Goal: Task Accomplishment & Management: Manage account settings

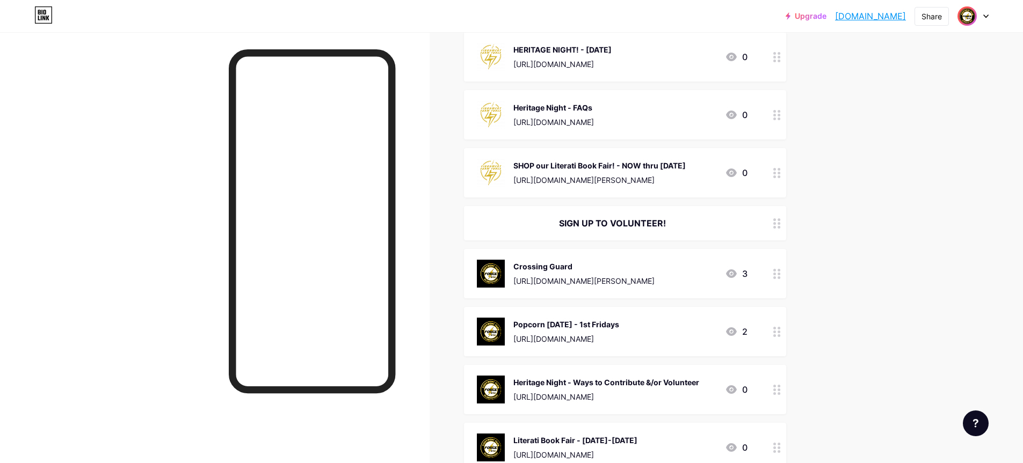
scroll to position [537, 0]
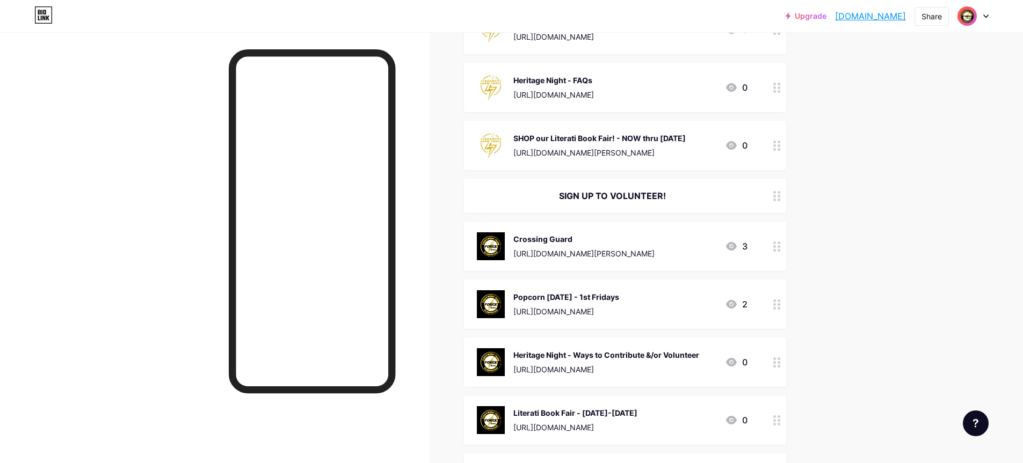
click at [963, 14] on img at bounding box center [967, 16] width 17 height 17
click at [988, 12] on div at bounding box center [973, 15] width 31 height 19
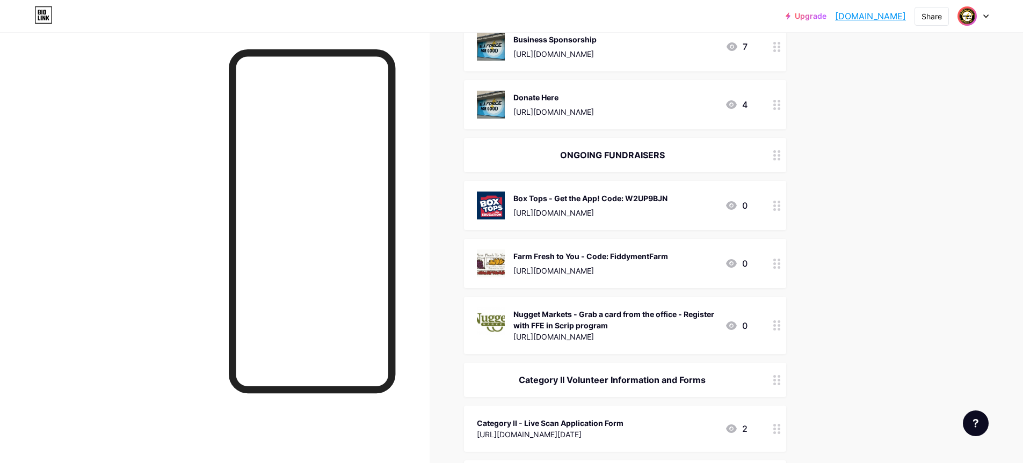
scroll to position [1415, 0]
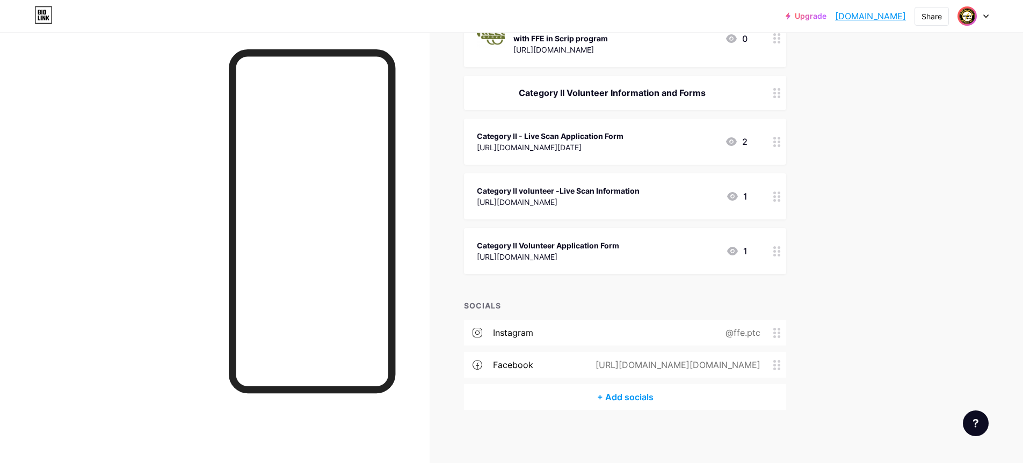
click at [482, 305] on div "SOCIALS" at bounding box center [625, 305] width 322 height 11
click at [617, 399] on div "+ Add socials" at bounding box center [625, 398] width 322 height 26
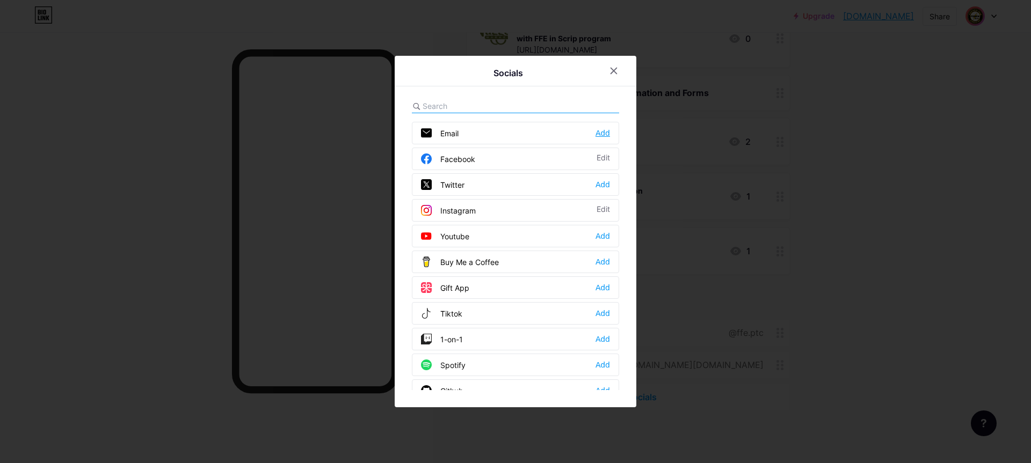
click at [601, 131] on div "Add" at bounding box center [603, 133] width 14 height 11
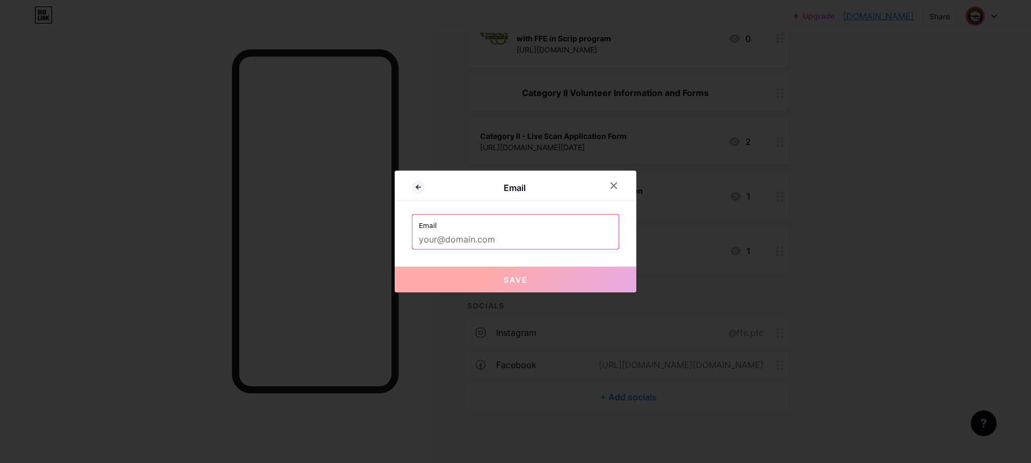
click at [460, 242] on input "text" at bounding box center [515, 240] width 193 height 18
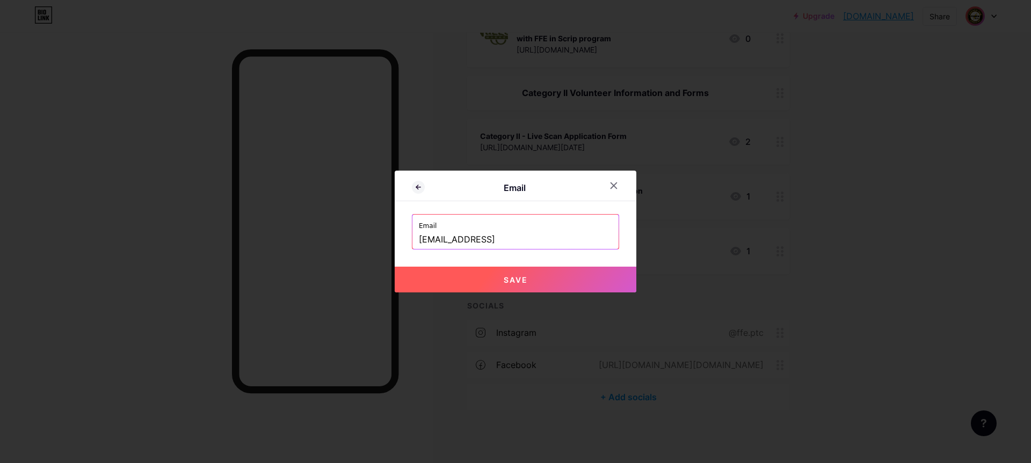
click at [516, 279] on span "Save" at bounding box center [516, 279] width 24 height 9
type input "mailto:[EMAIL_ADDRESS]"
click at [509, 279] on span "Save" at bounding box center [516, 279] width 24 height 9
click at [509, 238] on input "mailto:[EMAIL_ADDRESS]" at bounding box center [515, 240] width 193 height 18
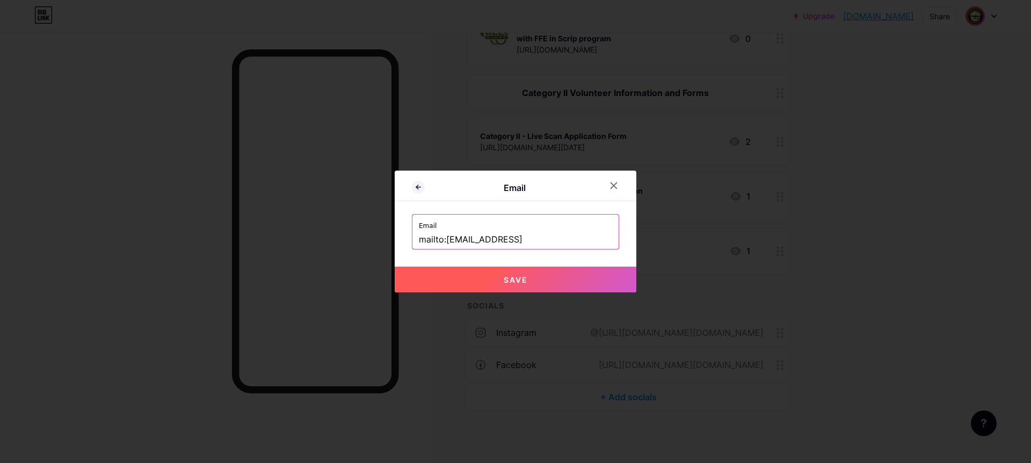
click at [509, 238] on input "mailto:[EMAIL_ADDRESS]" at bounding box center [515, 240] width 193 height 18
drag, startPoint x: 511, startPoint y: 240, endPoint x: 405, endPoint y: 242, distance: 105.8
click at [405, 242] on div "Email Email mailto:[EMAIL_ADDRESS] Save" at bounding box center [516, 232] width 242 height 122
click at [616, 256] on div "Email Email mailto:[EMAIL_ADDRESS] Save" at bounding box center [516, 232] width 242 height 122
click at [507, 279] on span "Save" at bounding box center [516, 279] width 24 height 9
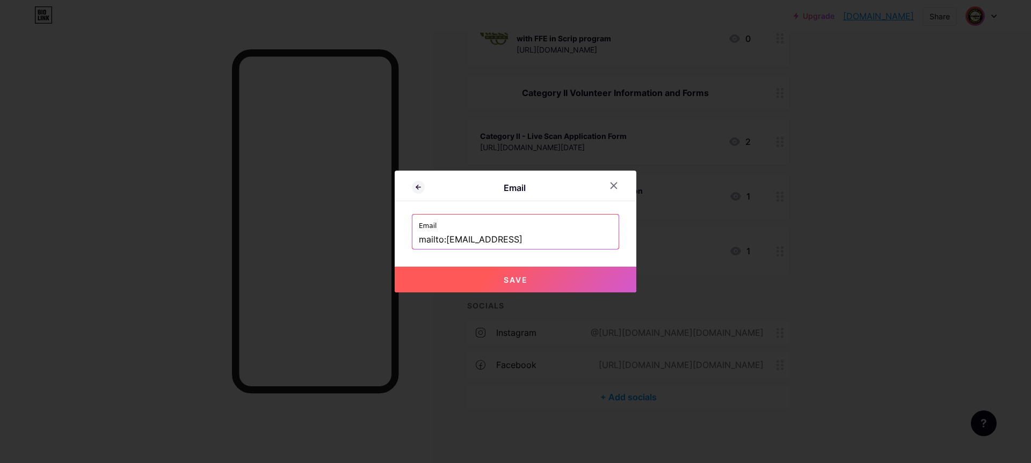
click at [510, 404] on div at bounding box center [515, 231] width 1031 height 463
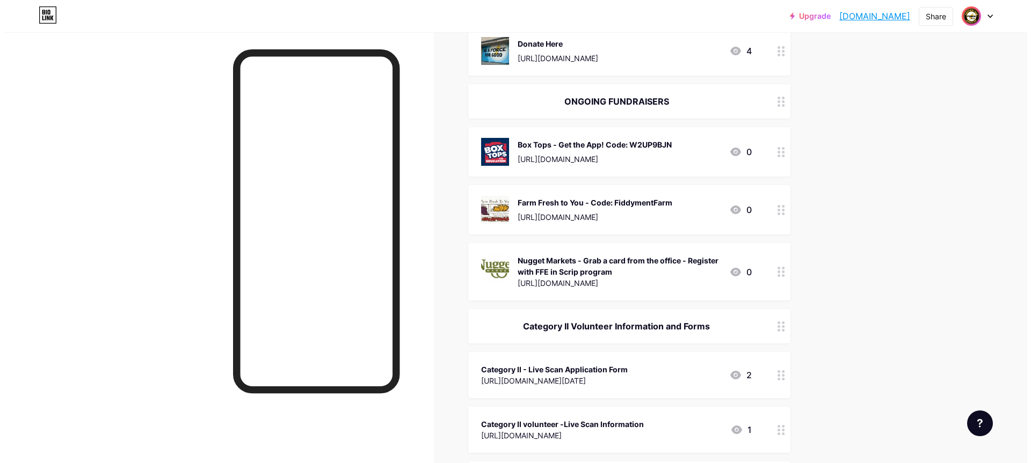
scroll to position [1415, 0]
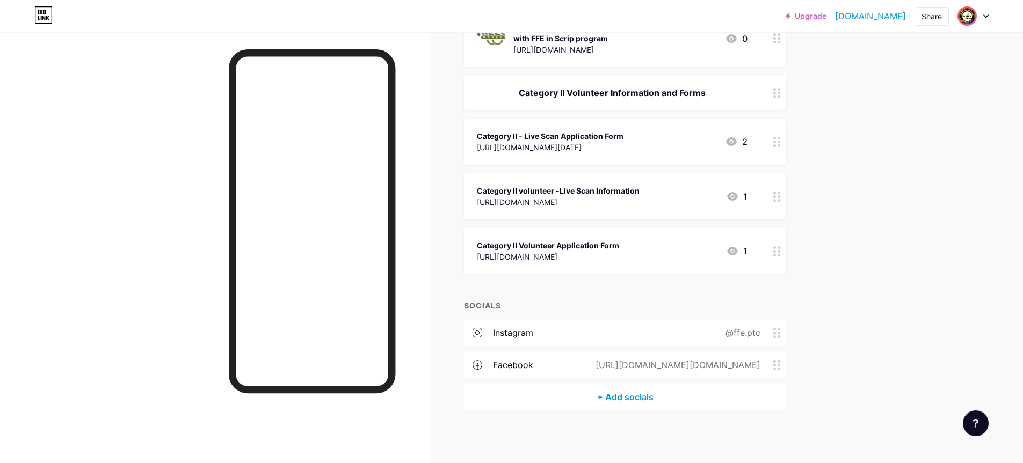
click at [630, 394] on div "+ Add socials" at bounding box center [625, 398] width 322 height 26
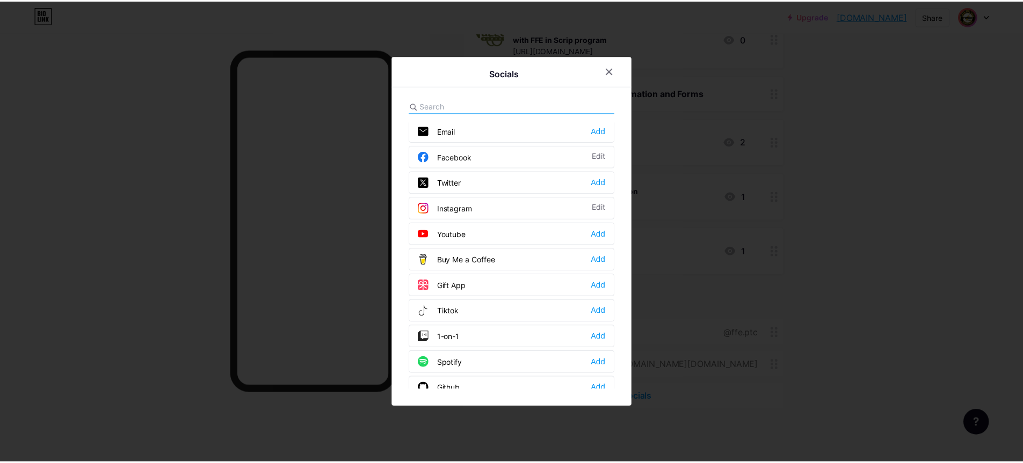
scroll to position [0, 0]
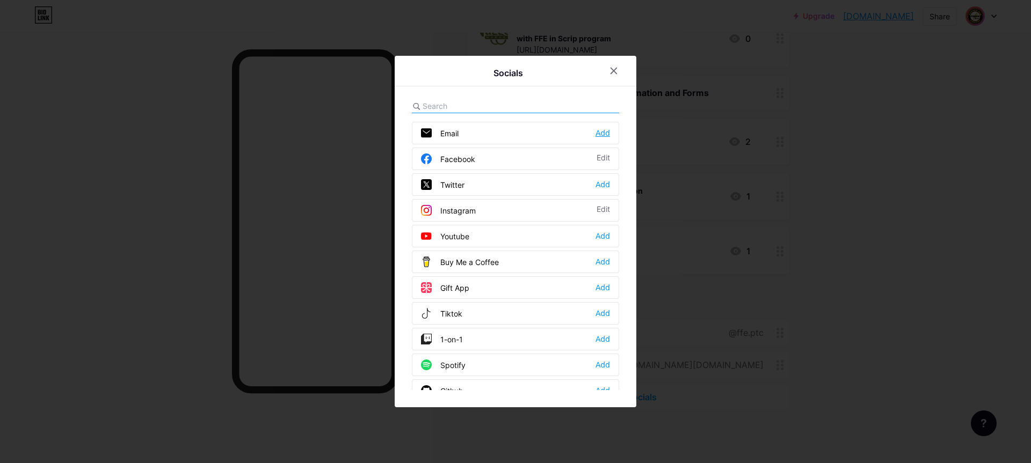
click at [601, 133] on div "Add" at bounding box center [603, 133] width 14 height 11
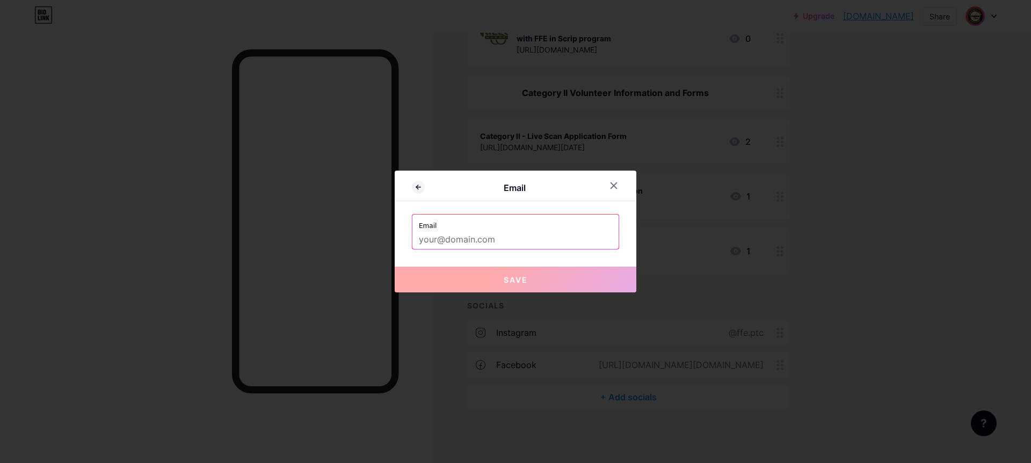
click at [451, 239] on input "text" at bounding box center [515, 240] width 193 height 18
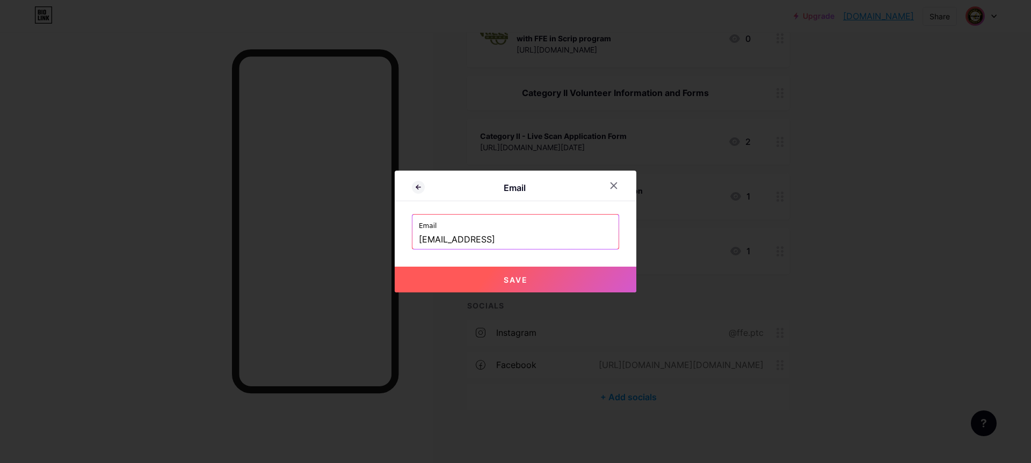
click at [510, 277] on span "Save" at bounding box center [516, 279] width 24 height 9
type input "mailto:[EMAIL_ADDRESS]"
click at [416, 187] on icon at bounding box center [417, 187] width 2 height 4
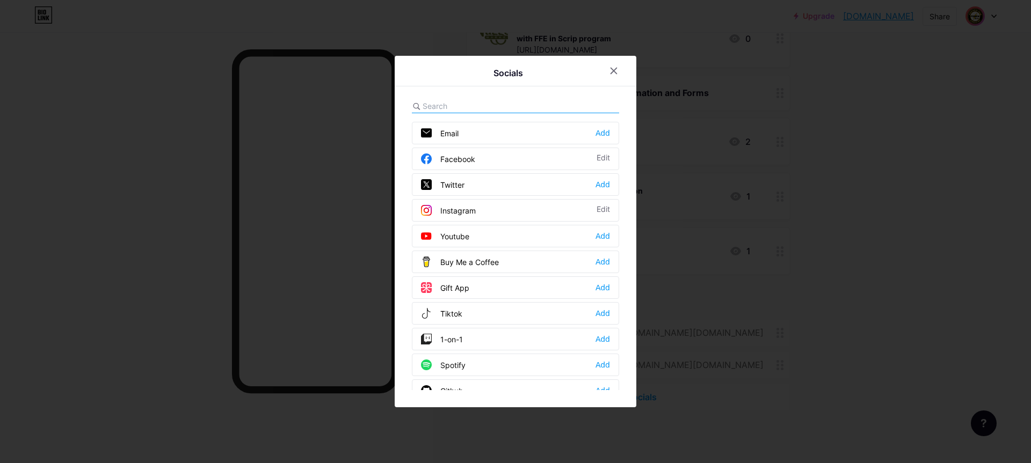
click at [479, 115] on div "Email Add Facebook Edit Twitter Add Instagram Edit Youtube Add Buy Me a Coffee …" at bounding box center [515, 244] width 207 height 291
click at [613, 71] on icon at bounding box center [614, 71] width 6 height 6
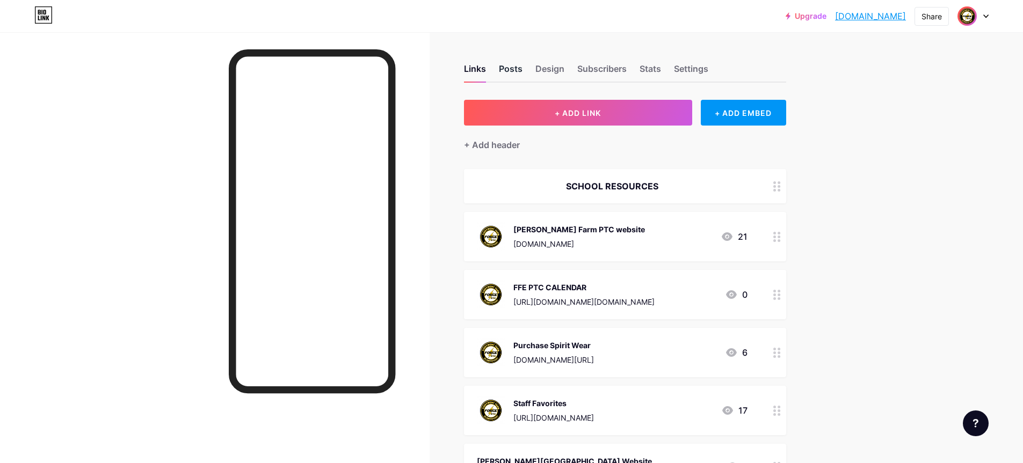
click at [511, 67] on div "Posts" at bounding box center [511, 71] width 24 height 19
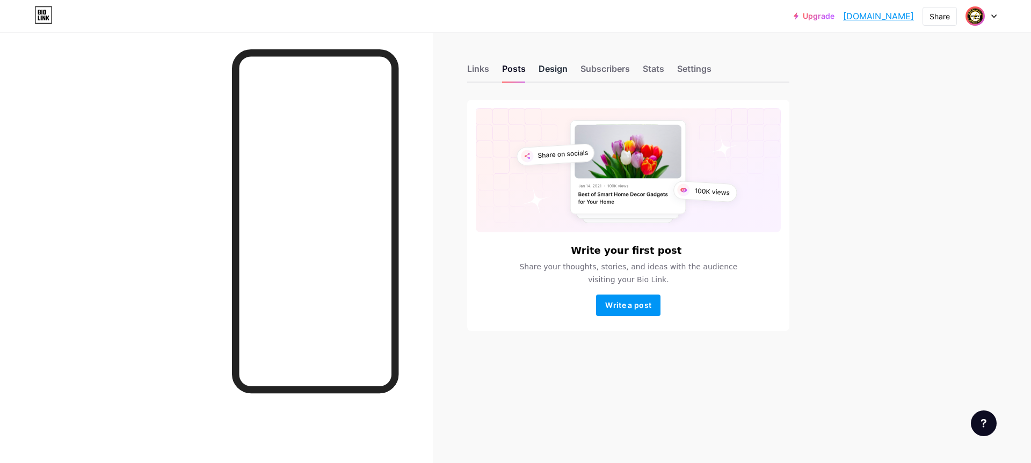
click at [551, 66] on div "Design" at bounding box center [553, 71] width 29 height 19
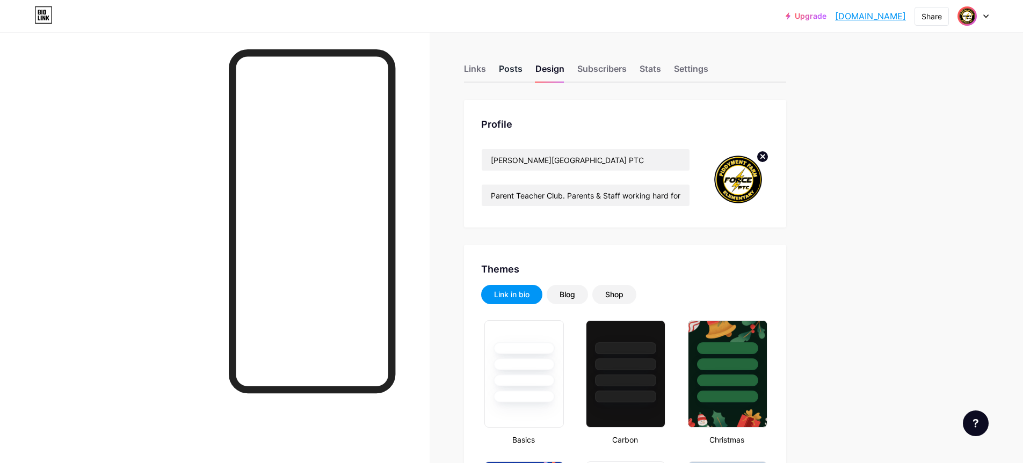
drag, startPoint x: 480, startPoint y: 68, endPoint x: 506, endPoint y: 65, distance: 26.5
click at [482, 68] on div "Links" at bounding box center [475, 71] width 22 height 19
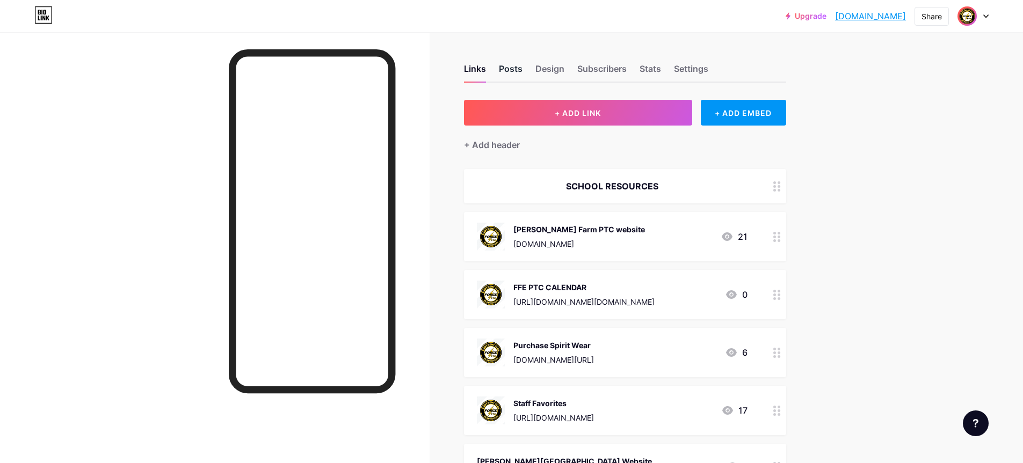
click at [511, 67] on div "Posts" at bounding box center [511, 71] width 24 height 19
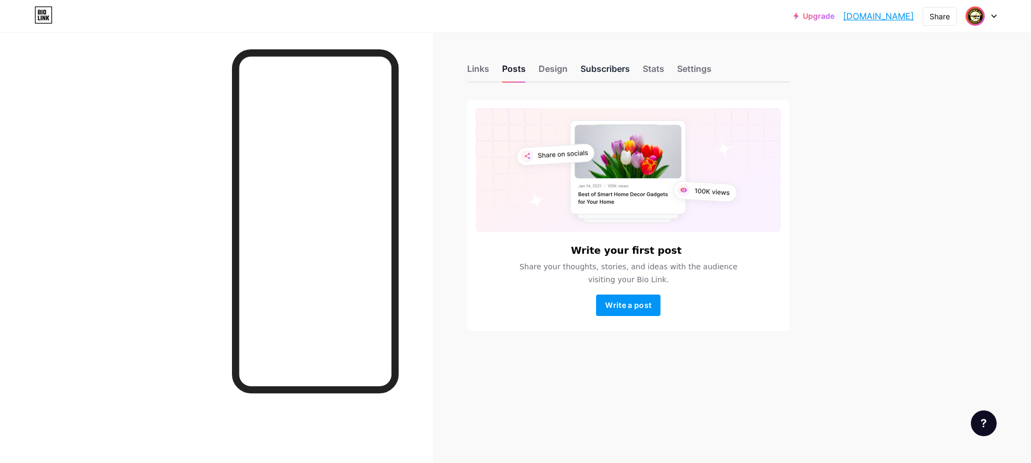
click at [603, 71] on div "Subscribers" at bounding box center [605, 71] width 49 height 19
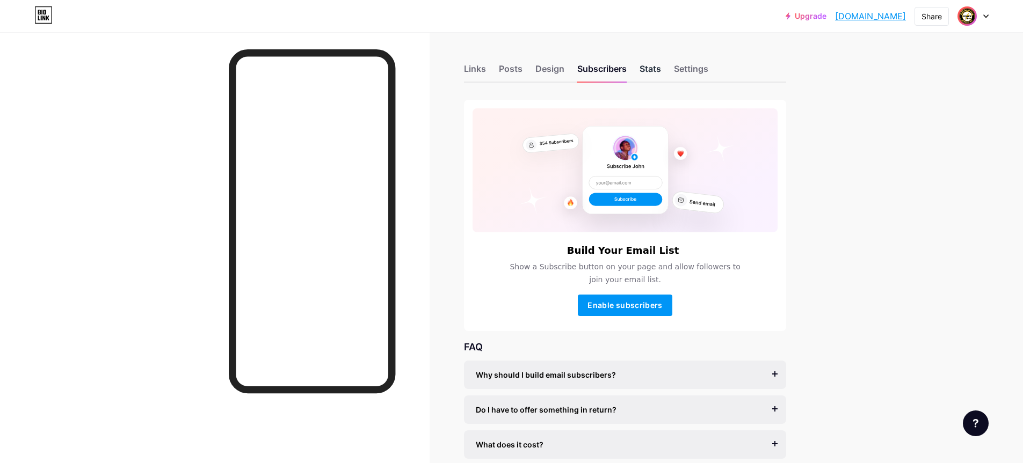
click at [658, 64] on div "Stats" at bounding box center [650, 71] width 21 height 19
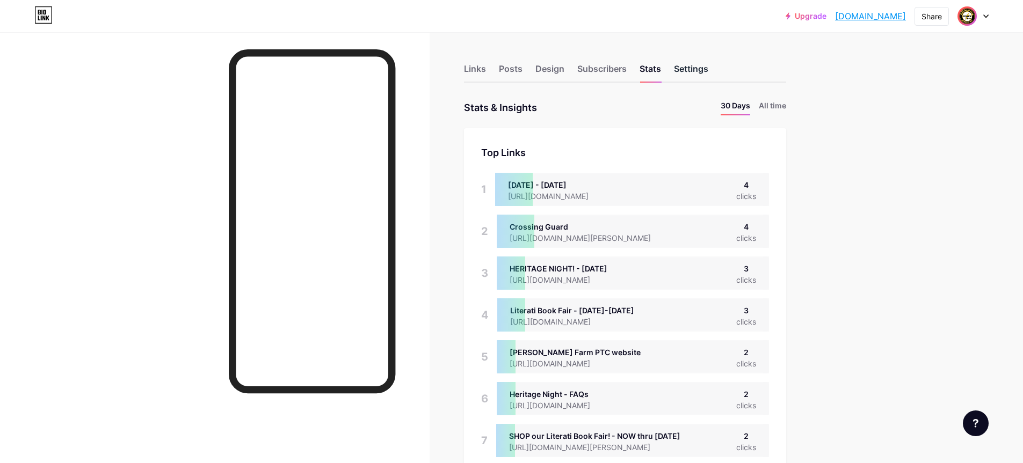
click at [683, 67] on div "Settings" at bounding box center [691, 71] width 34 height 19
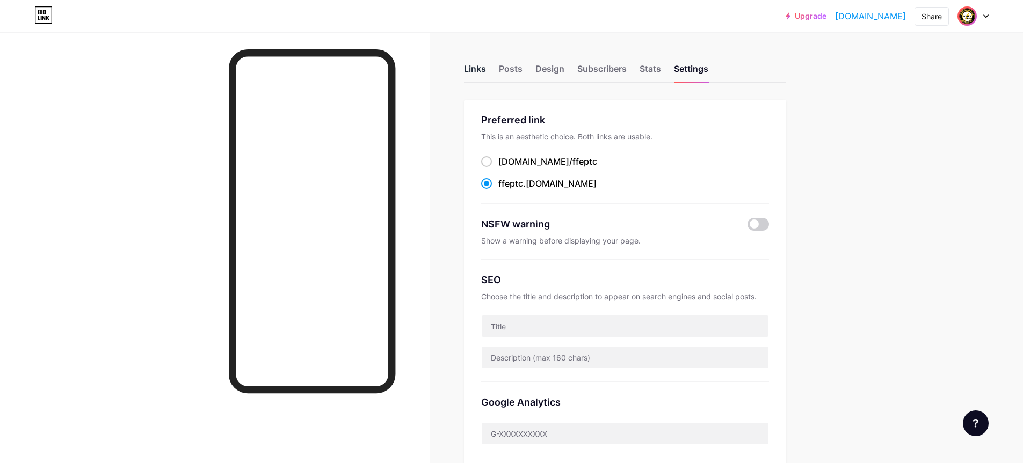
click at [476, 71] on div "Links" at bounding box center [475, 71] width 22 height 19
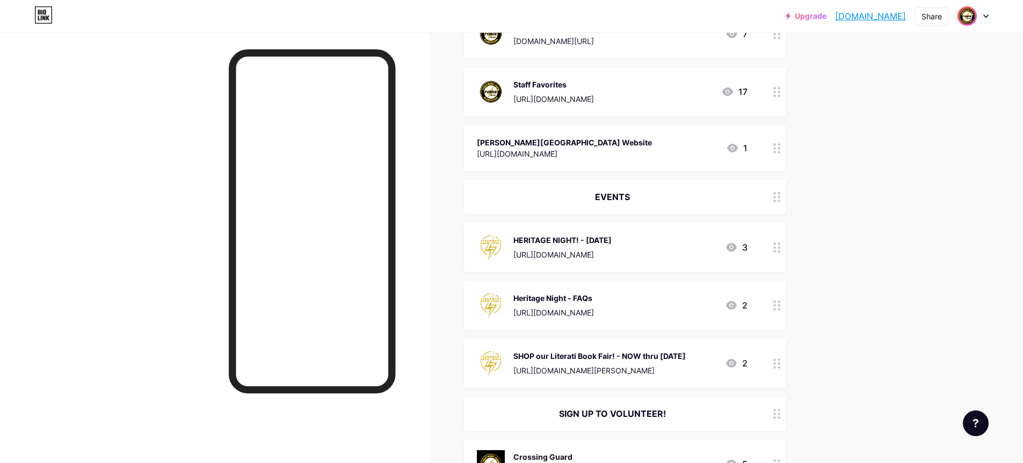
scroll to position [430, 0]
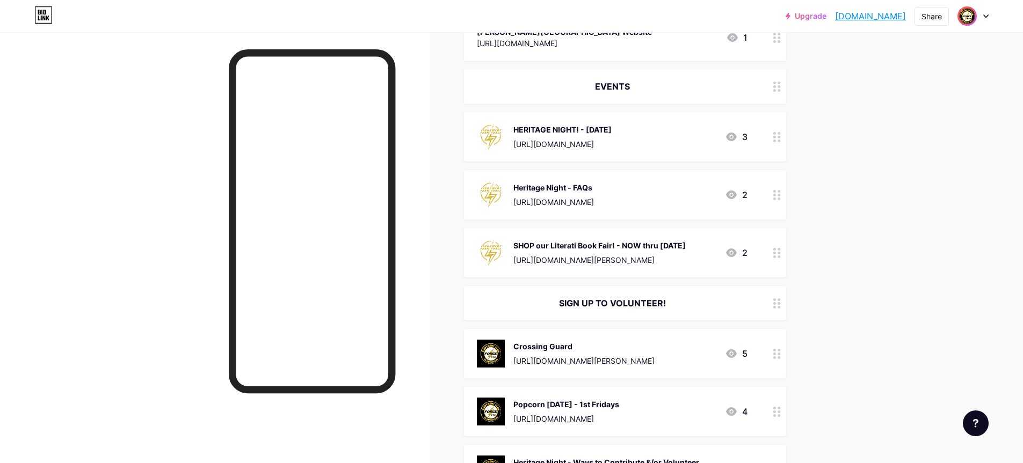
click at [43, 13] on icon at bounding box center [44, 12] width 3 height 5
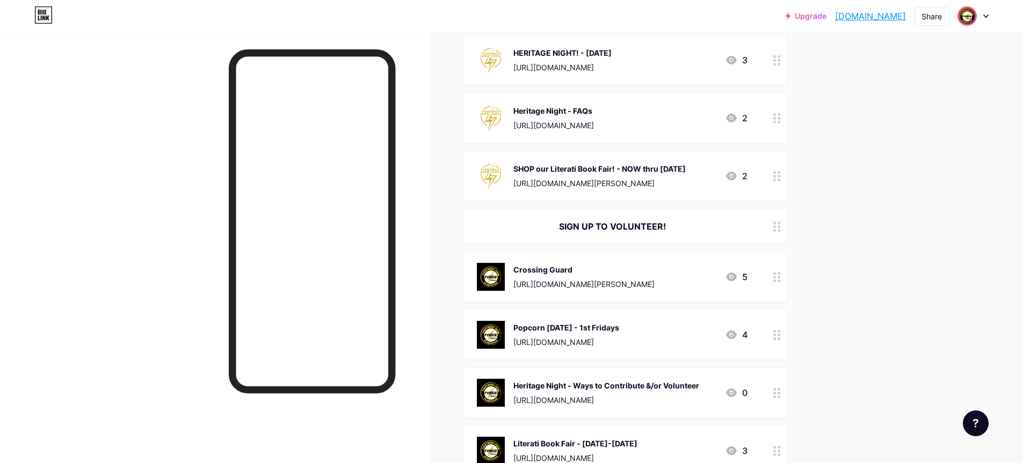
scroll to position [483, 0]
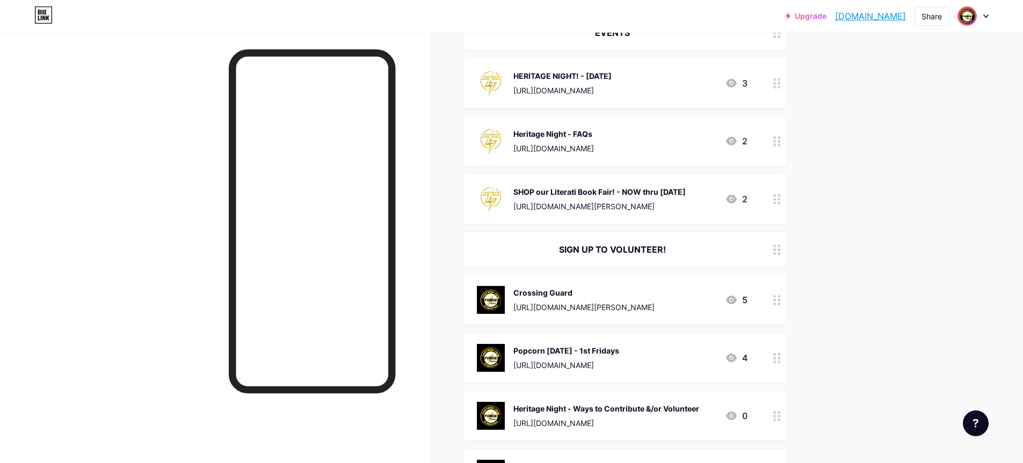
click at [686, 185] on div "SHOP our Literati Book Fair! - NOW thru 10/17/25 https://literati.com/store/?sc…" at bounding box center [599, 199] width 172 height 28
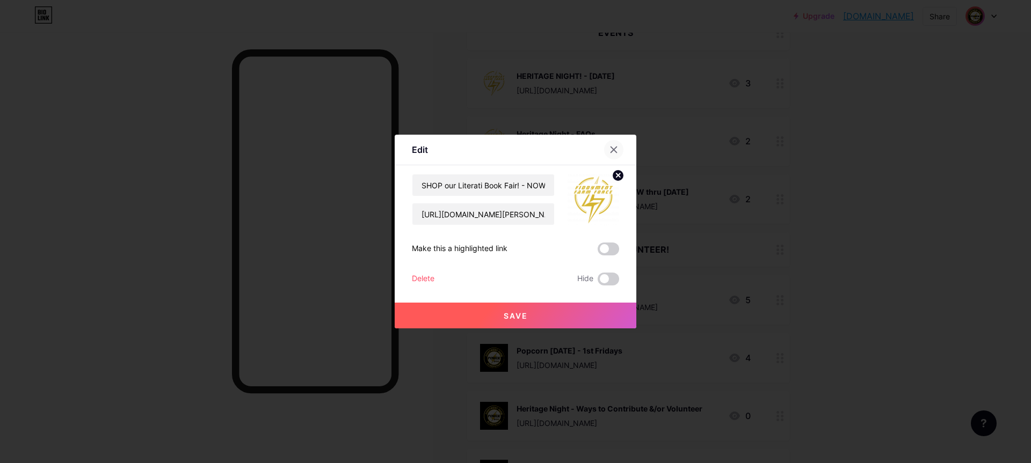
click at [613, 150] on icon at bounding box center [614, 150] width 6 height 6
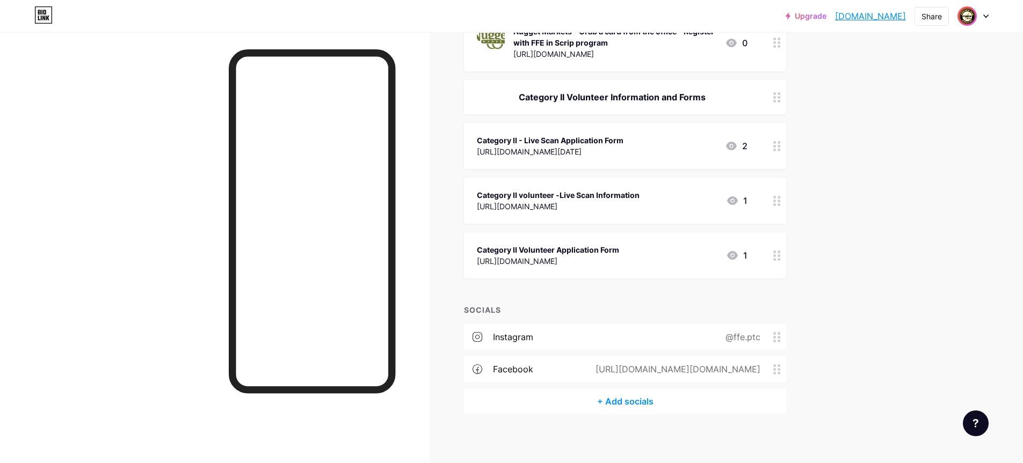
scroll to position [1415, 0]
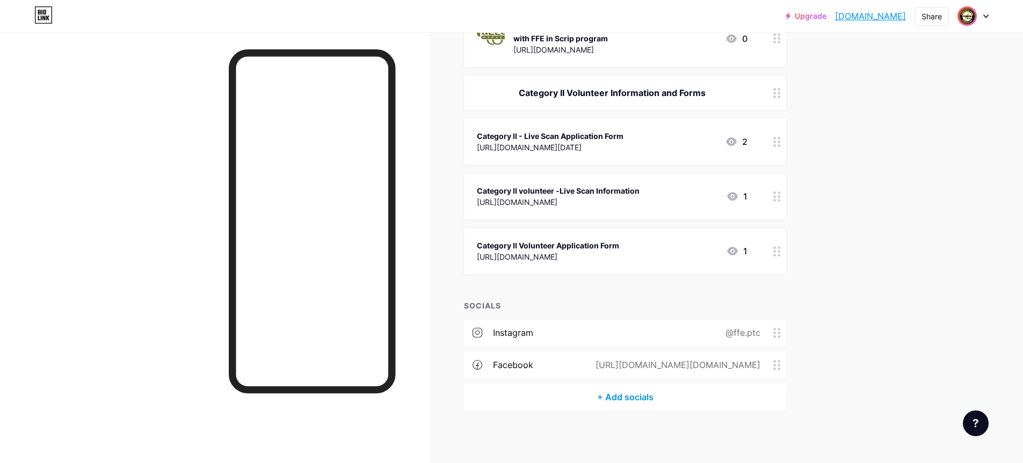
click at [605, 395] on div "+ Add socials" at bounding box center [625, 398] width 322 height 26
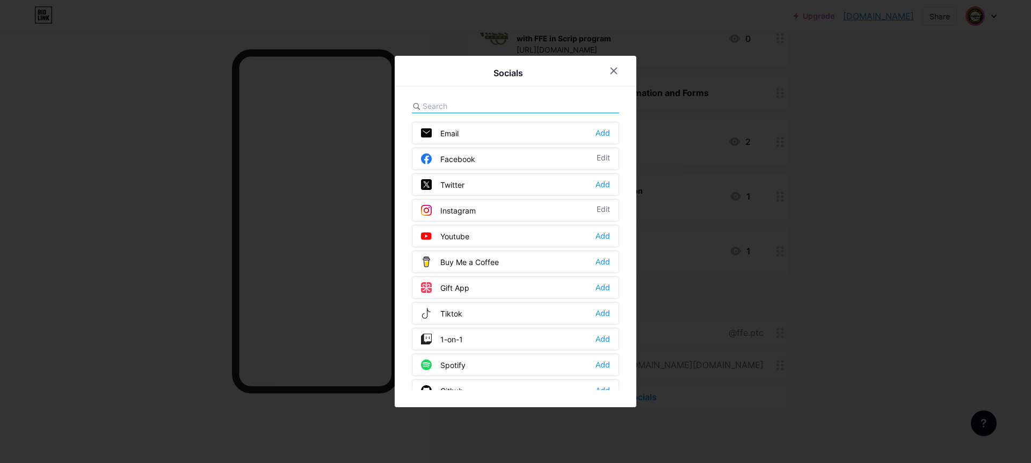
click at [423, 133] on rect at bounding box center [426, 132] width 11 height 9
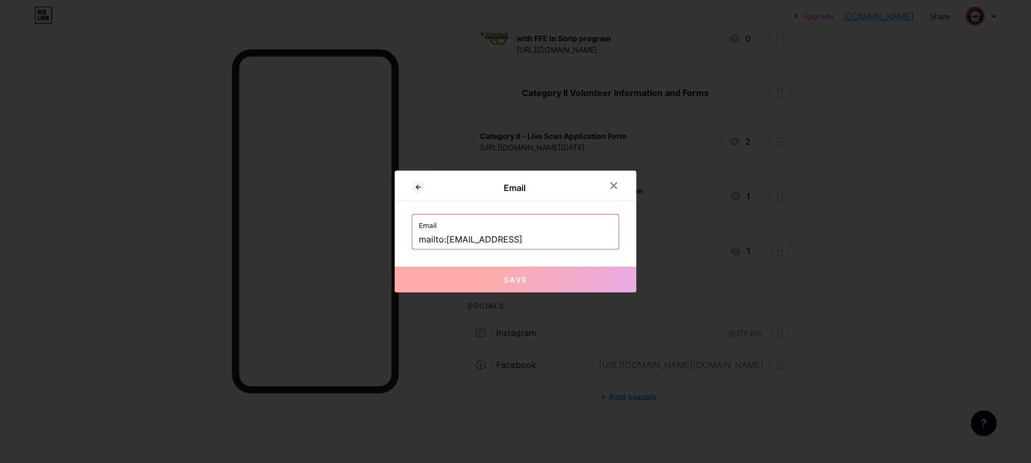
click at [497, 188] on div "Email" at bounding box center [514, 188] width 179 height 13
click at [520, 243] on input "mailto:[EMAIL_ADDRESS]" at bounding box center [515, 240] width 193 height 18
drag, startPoint x: 518, startPoint y: 240, endPoint x: 400, endPoint y: 239, distance: 118.1
click at [400, 239] on div "Email Email mailto:[EMAIL_ADDRESS] Save" at bounding box center [516, 232] width 242 height 122
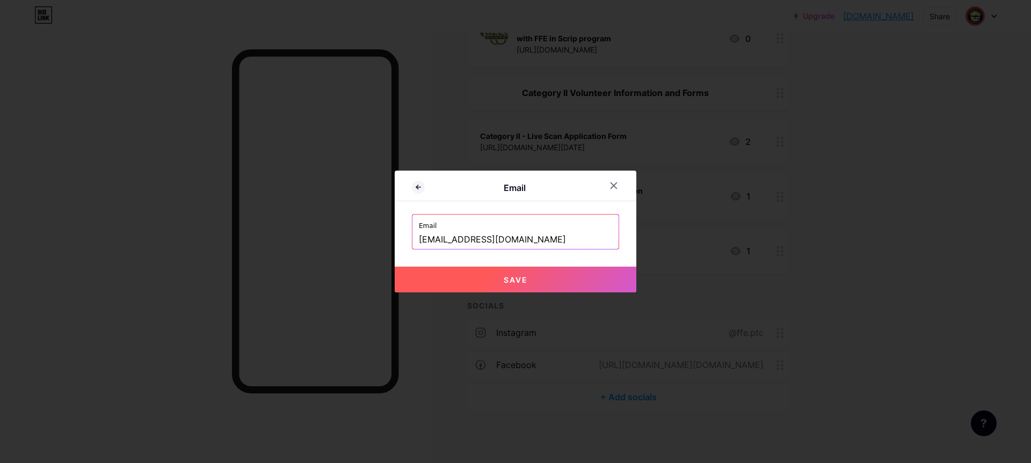
click at [519, 278] on span "Save" at bounding box center [516, 279] width 24 height 9
type input "mailto:info@ffeptc.org"
click at [506, 273] on button "Save" at bounding box center [516, 280] width 242 height 26
click at [510, 280] on span "Save" at bounding box center [516, 279] width 24 height 9
click at [520, 277] on span "Save" at bounding box center [516, 279] width 24 height 9
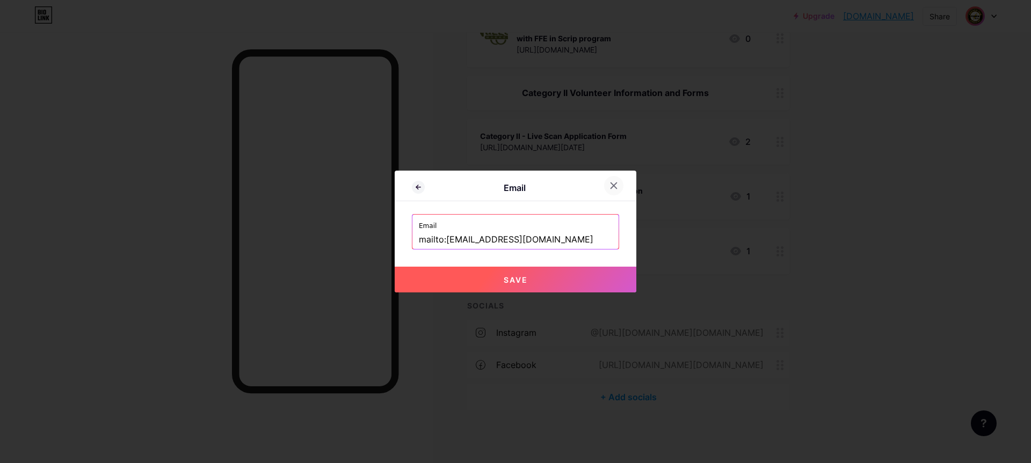
click at [611, 188] on icon at bounding box center [614, 186] width 6 height 6
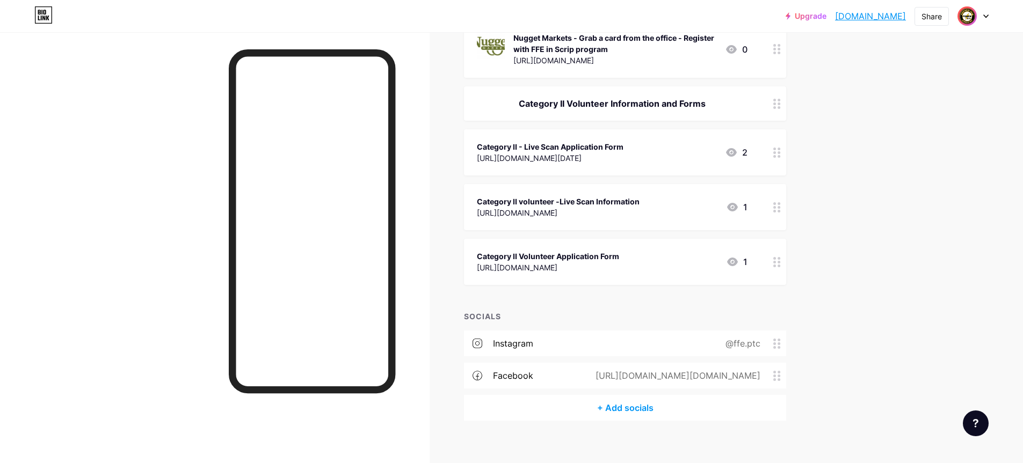
scroll to position [1415, 0]
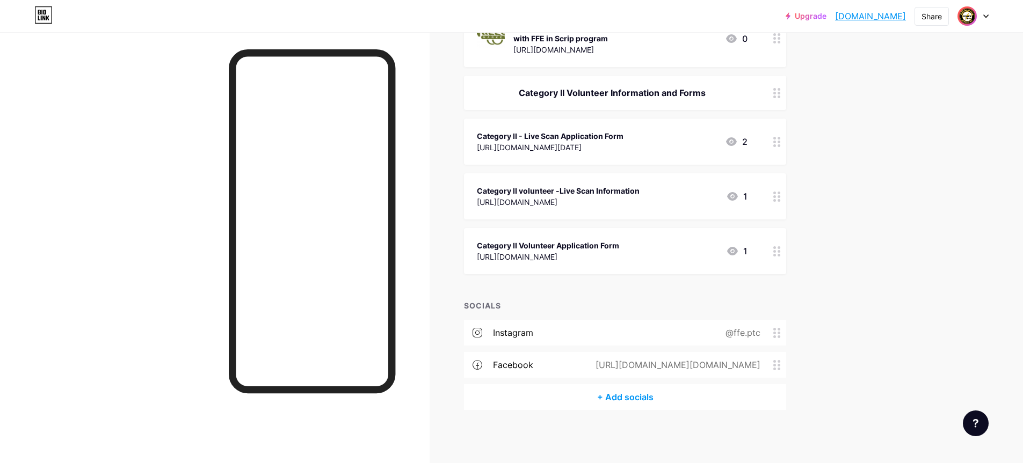
click at [627, 400] on div "+ Add socials" at bounding box center [625, 398] width 322 height 26
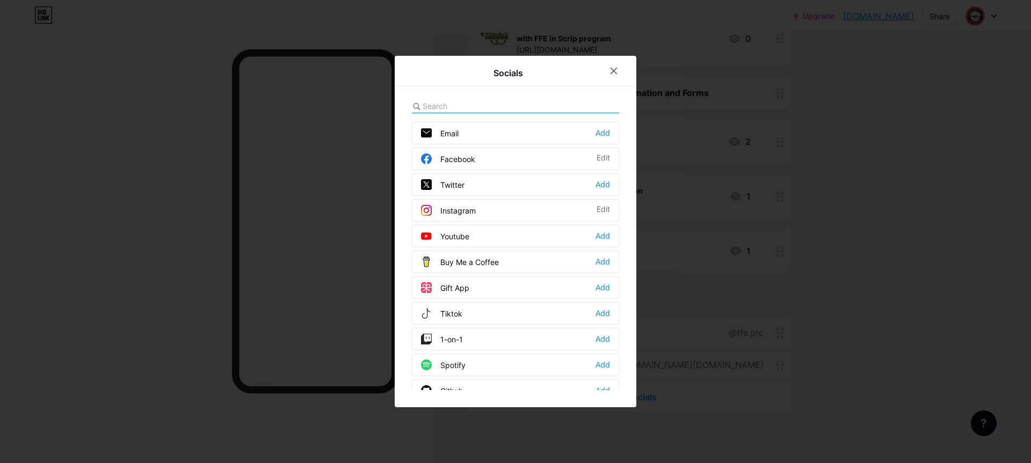
drag, startPoint x: 602, startPoint y: 131, endPoint x: 547, endPoint y: 124, distance: 55.3
click at [547, 124] on div "Email Add" at bounding box center [515, 133] width 207 height 23
click at [544, 119] on div at bounding box center [515, 231] width 1031 height 463
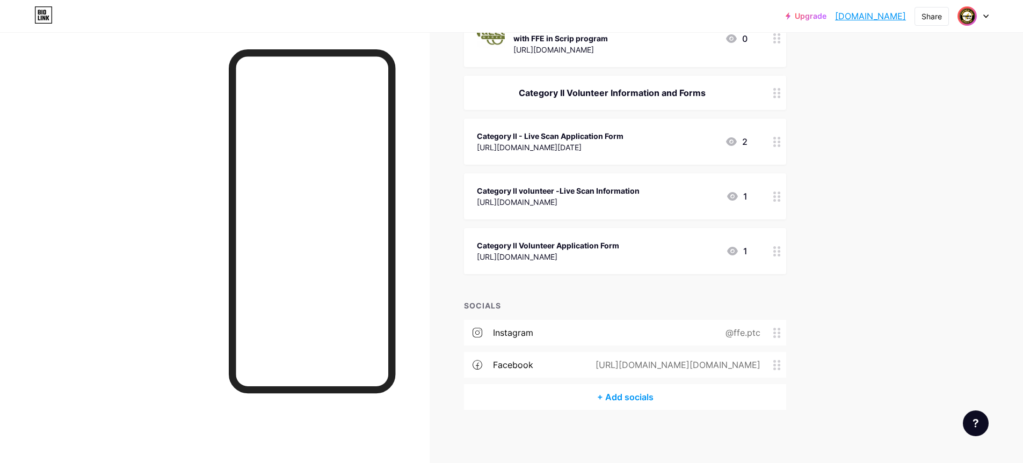
click at [632, 396] on div "+ Add socials" at bounding box center [625, 398] width 322 height 26
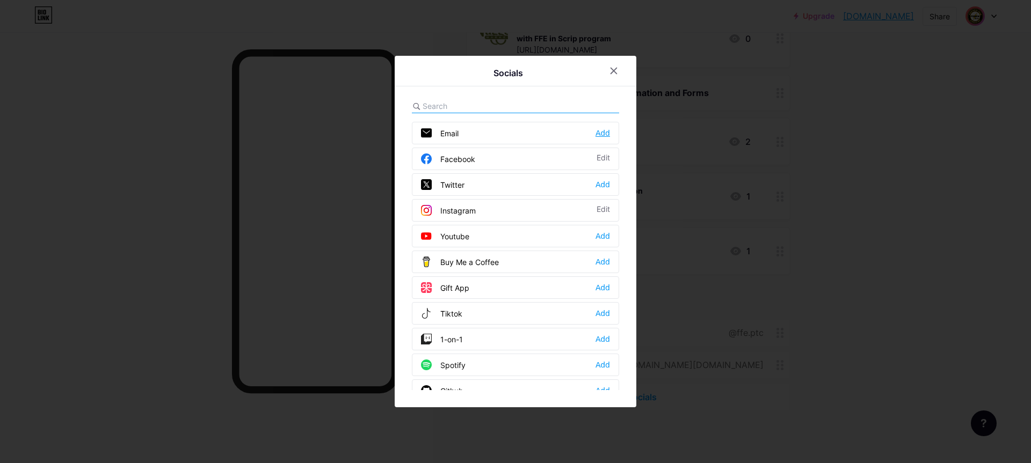
click at [600, 134] on div "Add" at bounding box center [603, 133] width 14 height 11
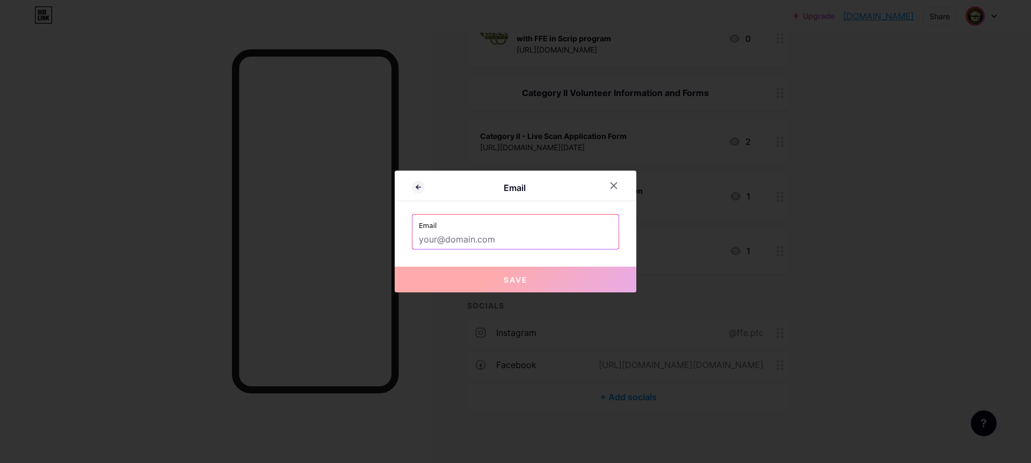
click at [441, 239] on input "text" at bounding box center [515, 240] width 193 height 18
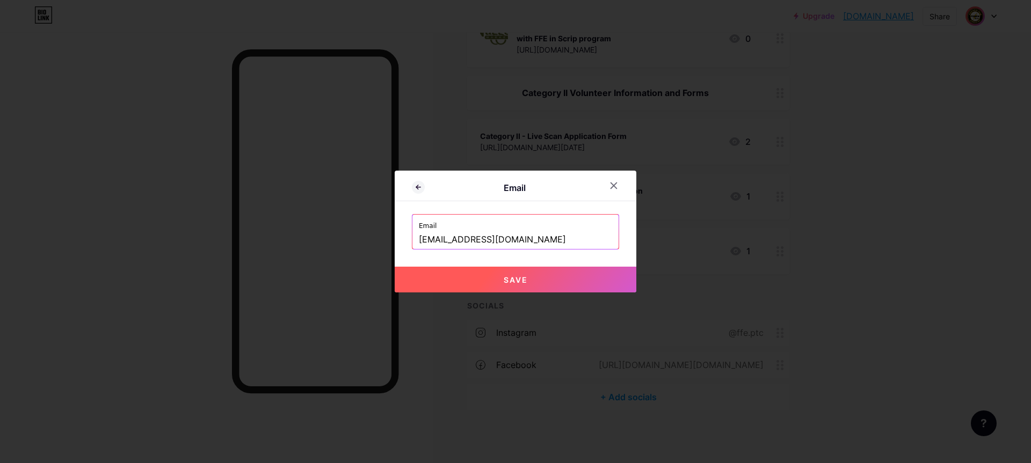
click at [508, 279] on span "Save" at bounding box center [516, 279] width 24 height 9
type input "mailto:info@ffeptc.org"
click at [612, 185] on icon at bounding box center [614, 186] width 9 height 9
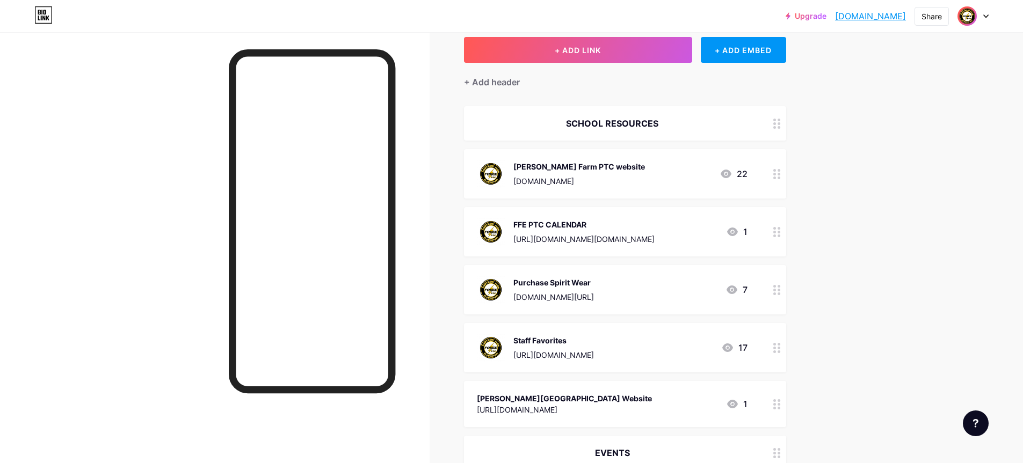
scroll to position [0, 0]
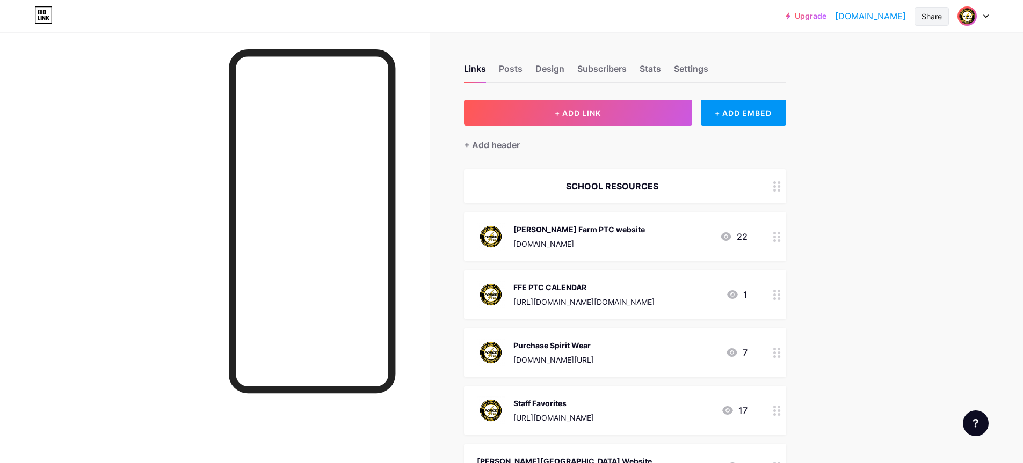
click at [927, 19] on div "Share" at bounding box center [932, 16] width 20 height 11
click at [935, 107] on icon at bounding box center [934, 107] width 4 height 6
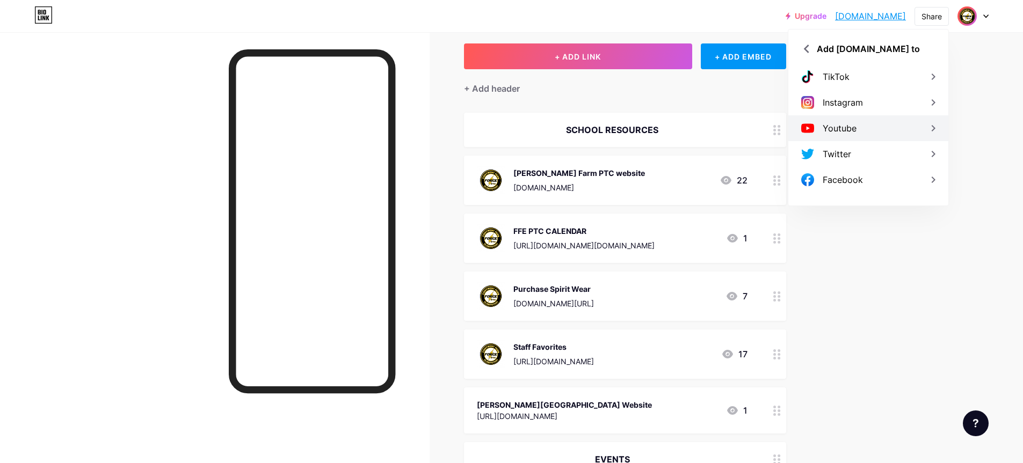
scroll to position [54, 0]
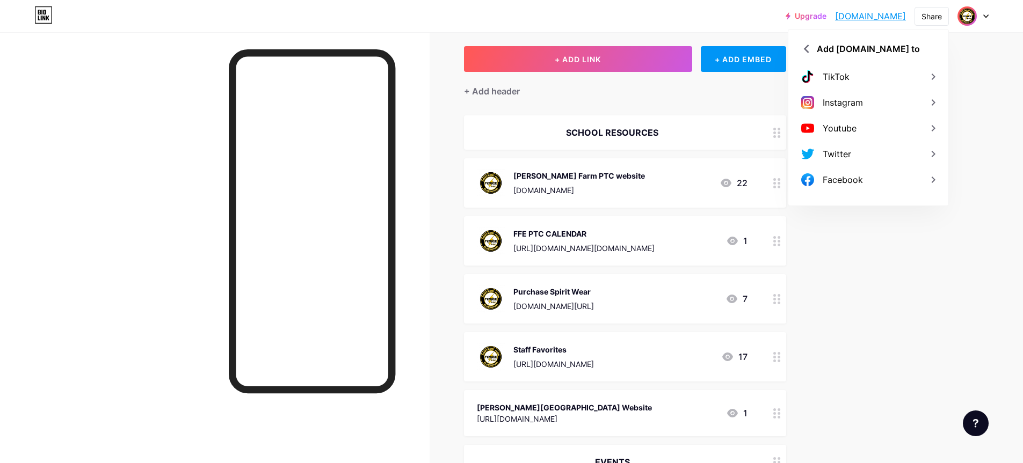
click at [933, 18] on div "Share" at bounding box center [932, 16] width 20 height 11
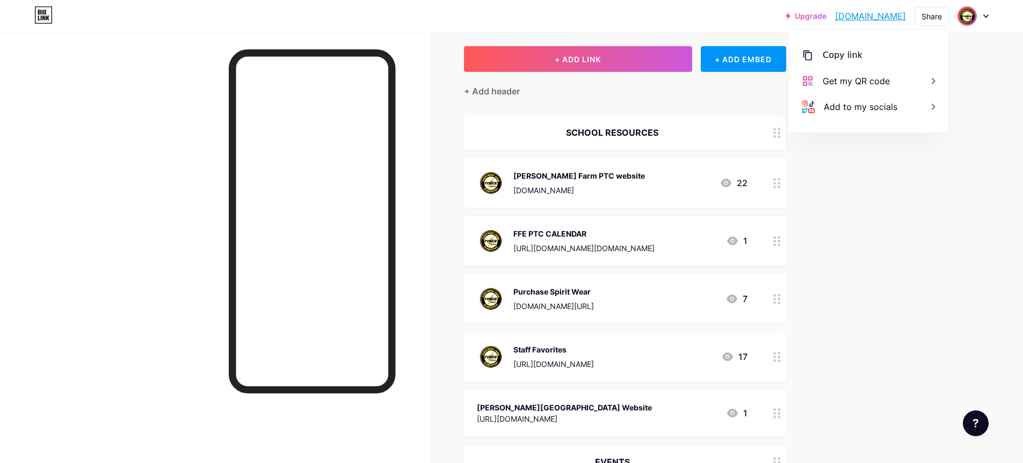
click at [986, 14] on icon at bounding box center [985, 16] width 5 height 4
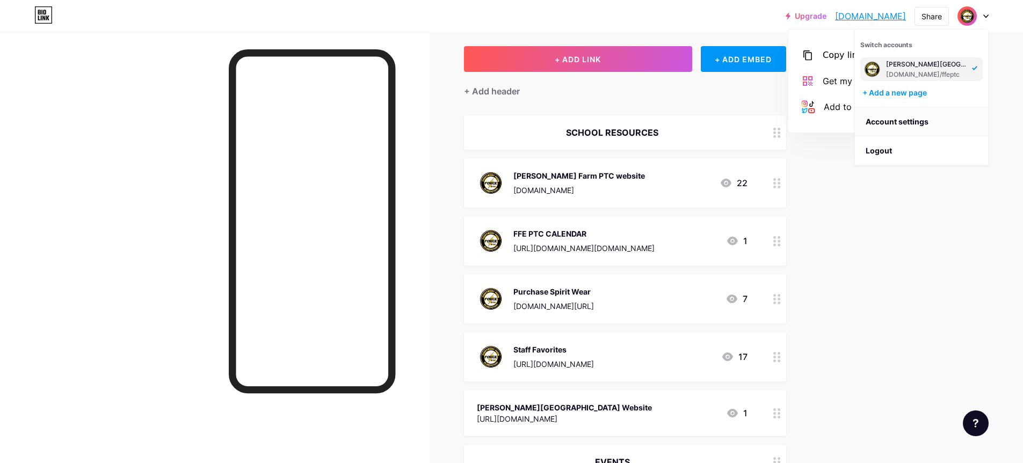
click at [913, 120] on link "Account settings" at bounding box center [921, 121] width 133 height 29
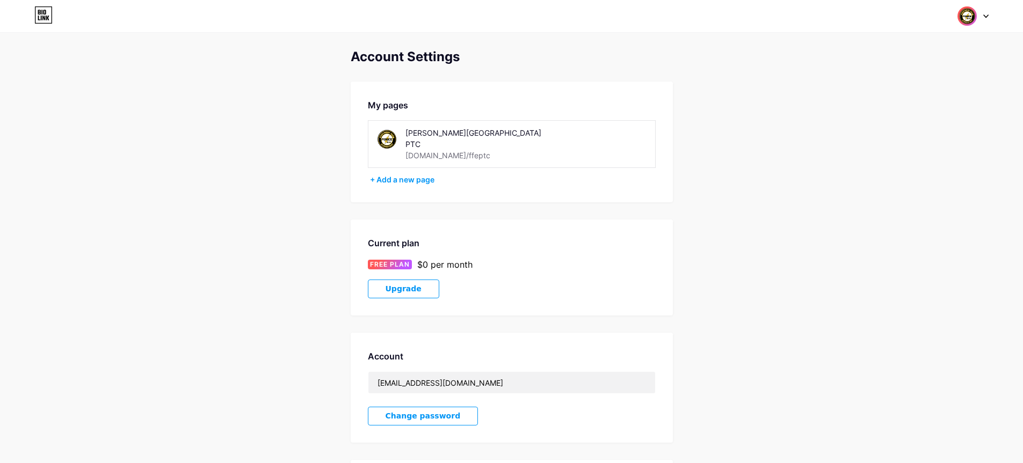
click at [44, 17] on icon at bounding box center [43, 14] width 18 height 17
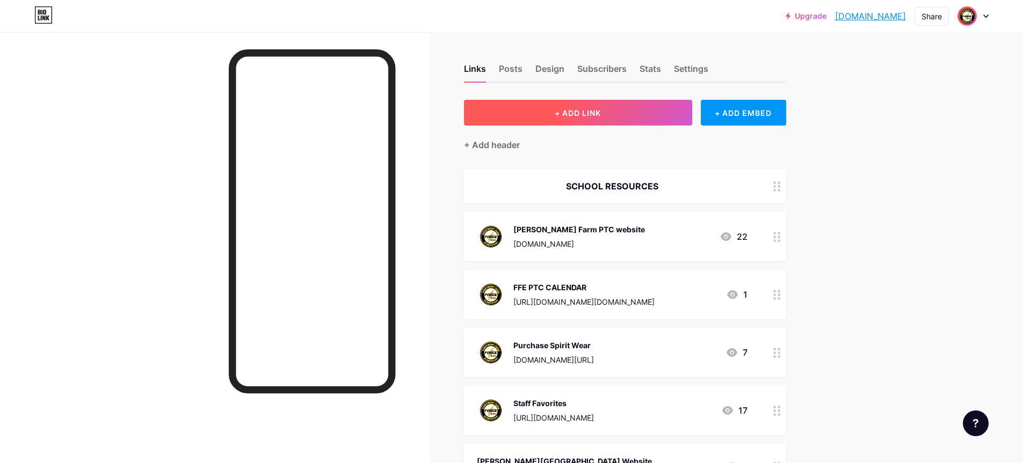
click at [568, 118] on button "+ ADD LINK" at bounding box center [578, 113] width 228 height 26
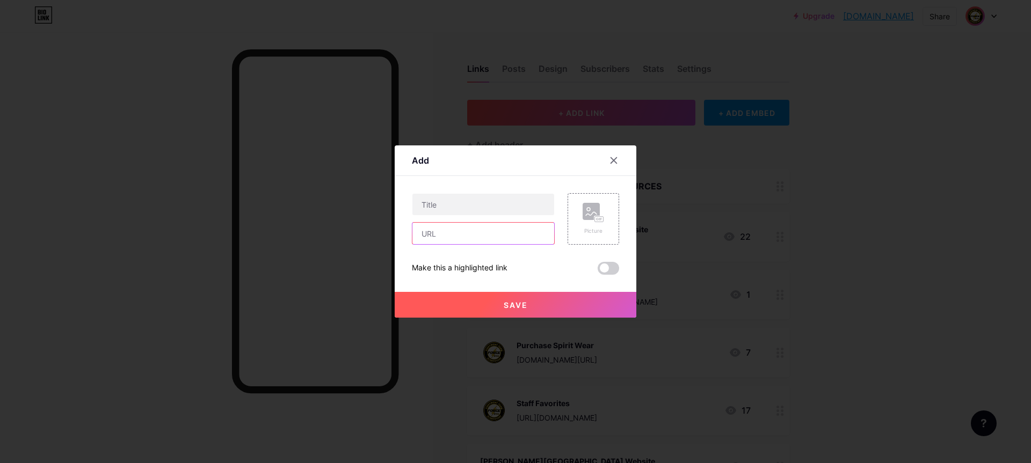
click at [445, 243] on input "text" at bounding box center [483, 233] width 142 height 21
paste input "https://habitburger.force4good.com/event/a9cd76b5-2dd6-46cb-a2e5-3a2e336aadae"
type input "https://habitburger.force4good.com/event/a9cd76b5-2dd6-46cb-a2e5-3a2e336aadae"
click at [458, 208] on input "text" at bounding box center [483, 204] width 142 height 21
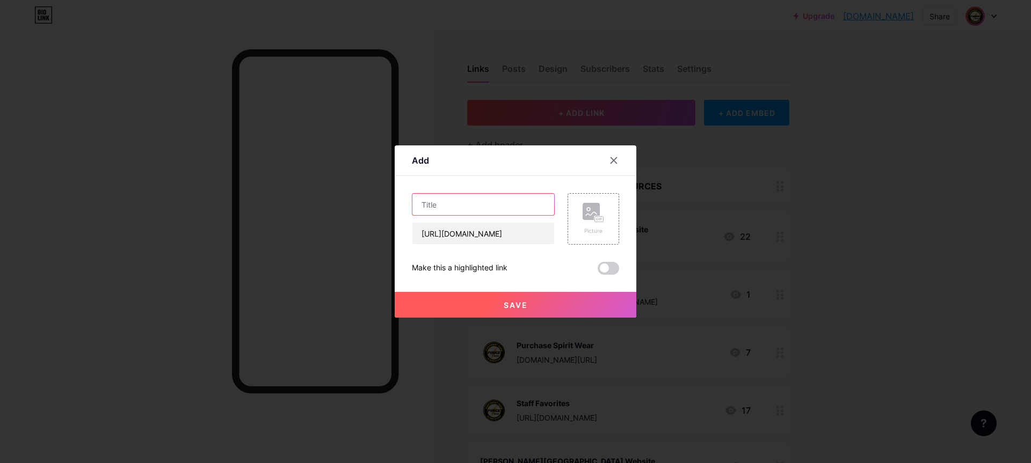
scroll to position [0, 0]
type input "D"
type input "Habit Burger Dine-Out - Tues, 10/14/25"
click at [595, 220] on rect at bounding box center [599, 219] width 9 height 5
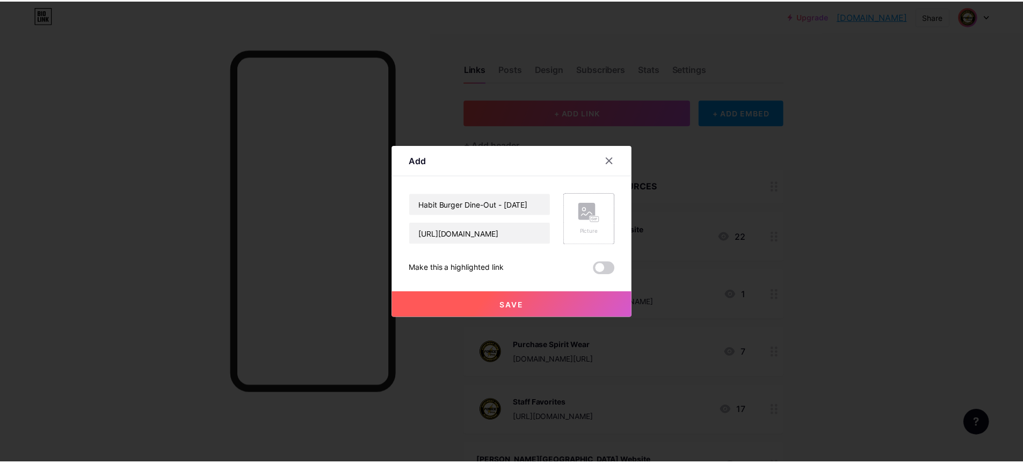
scroll to position [0, 0]
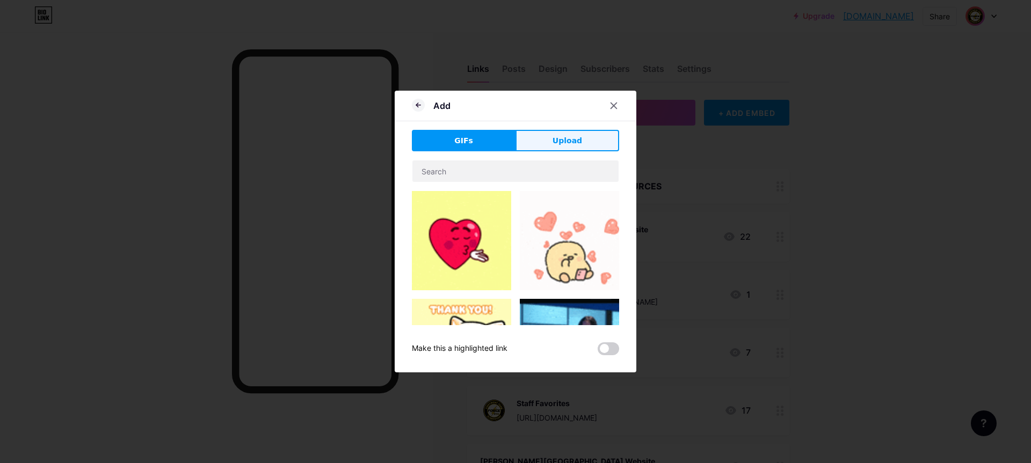
click at [545, 141] on button "Upload" at bounding box center [568, 140] width 104 height 21
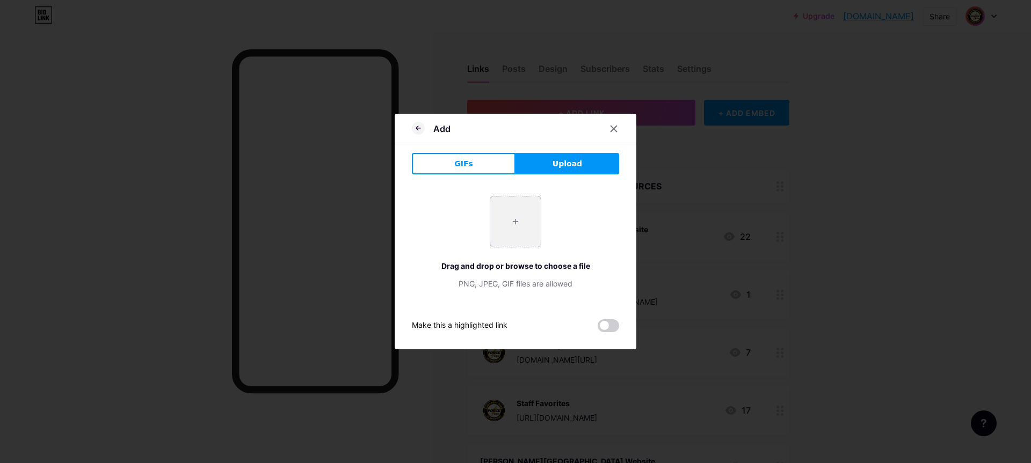
click at [515, 222] on input "file" at bounding box center [515, 222] width 50 height 50
type input "C:\fakepath\logo-theme.png"
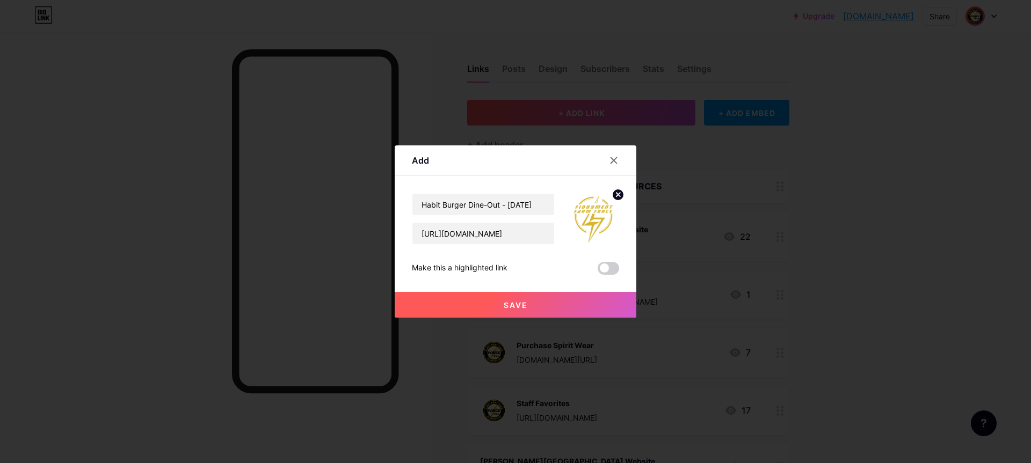
click at [520, 303] on span "Save" at bounding box center [516, 305] width 24 height 9
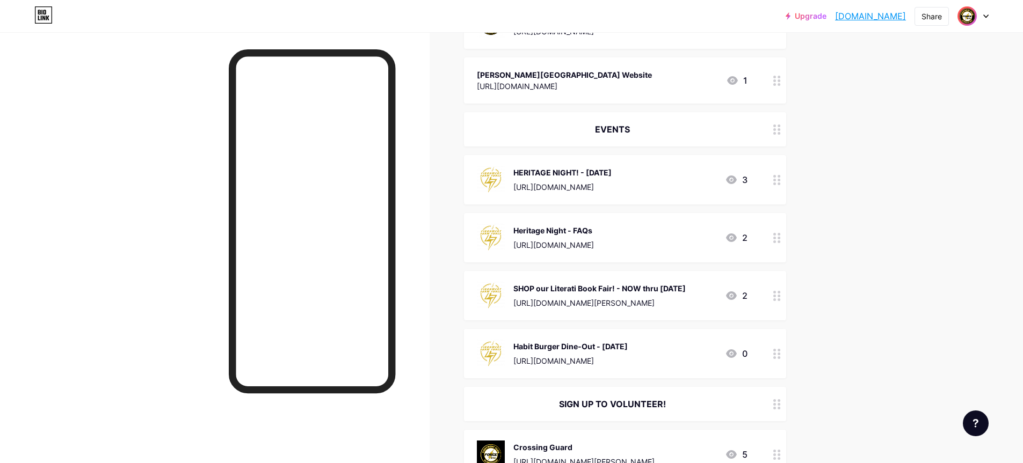
scroll to position [405, 0]
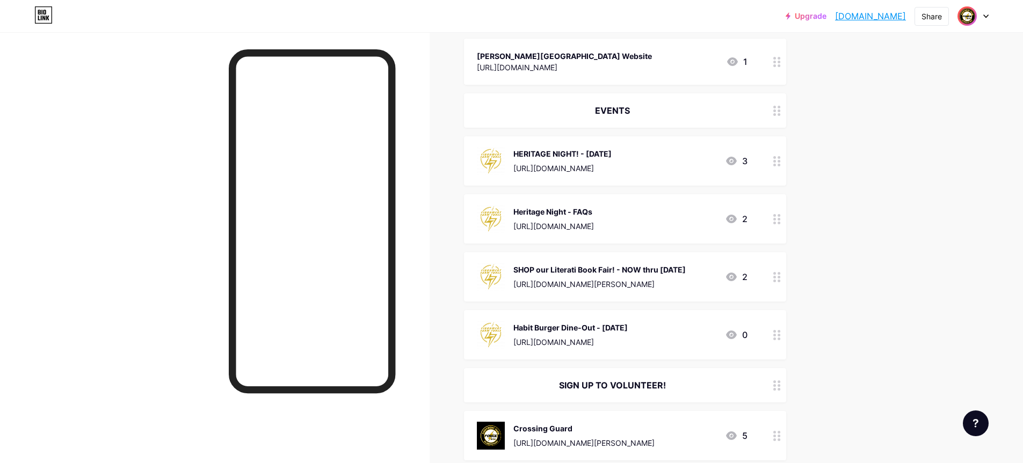
click at [776, 160] on circle at bounding box center [774, 161] width 3 height 3
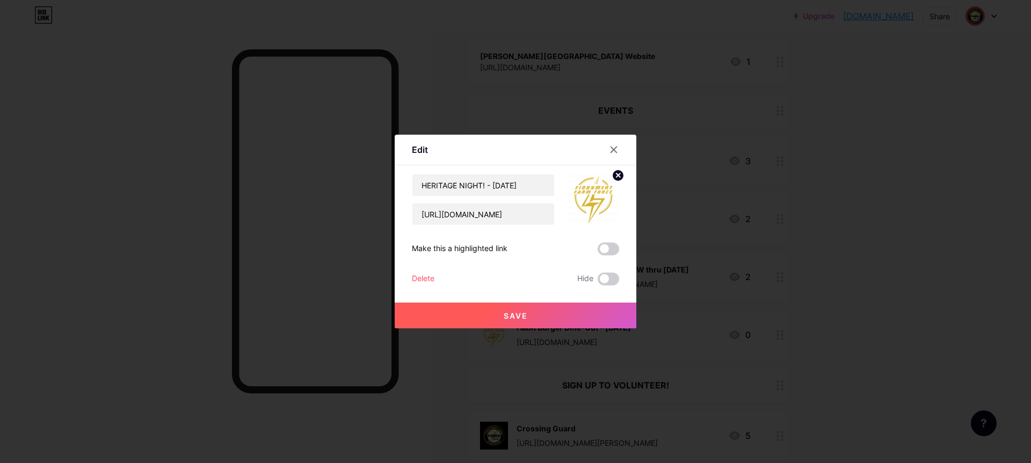
click at [601, 199] on img at bounding box center [594, 200] width 52 height 52
click at [620, 175] on circle at bounding box center [618, 176] width 12 height 12
click at [589, 196] on rect at bounding box center [591, 192] width 17 height 17
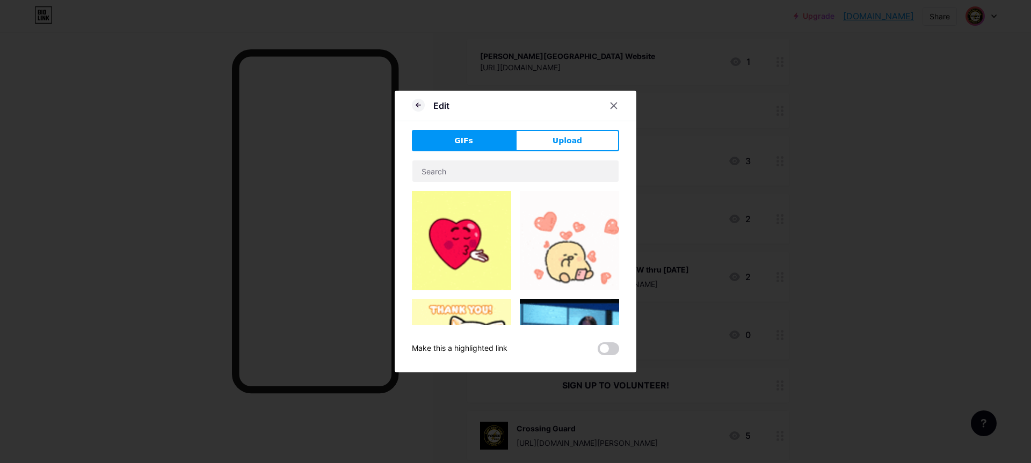
click at [563, 142] on span "Upload" at bounding box center [568, 140] width 30 height 11
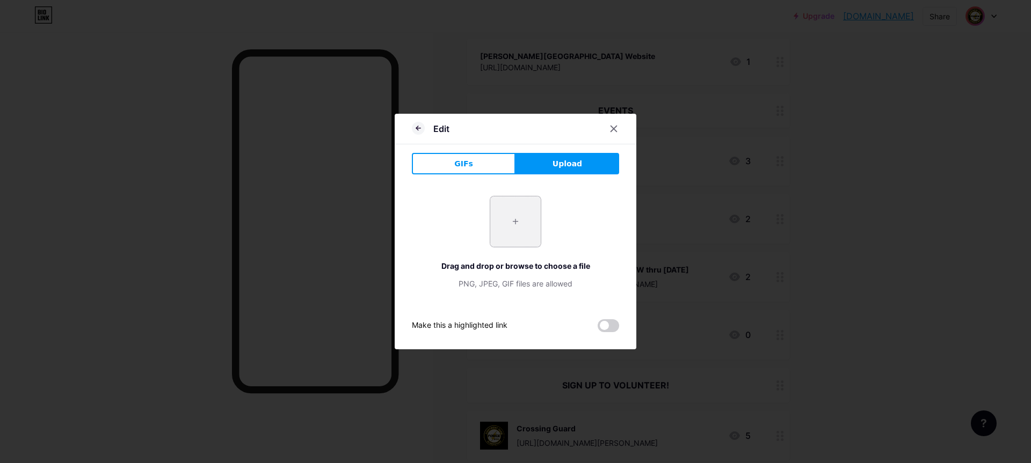
click at [511, 215] on input "file" at bounding box center [515, 222] width 50 height 50
click at [512, 76] on div at bounding box center [515, 231] width 1031 height 463
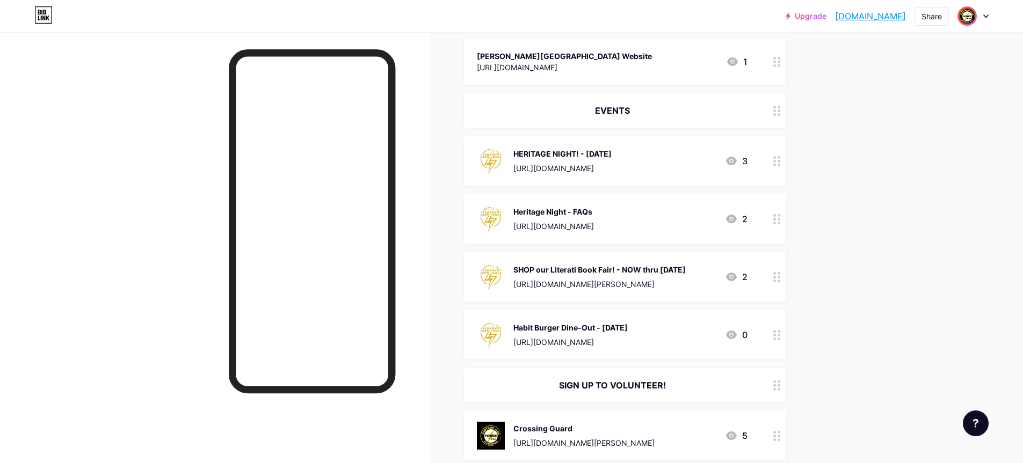
click at [778, 162] on icon at bounding box center [777, 161] width 8 height 10
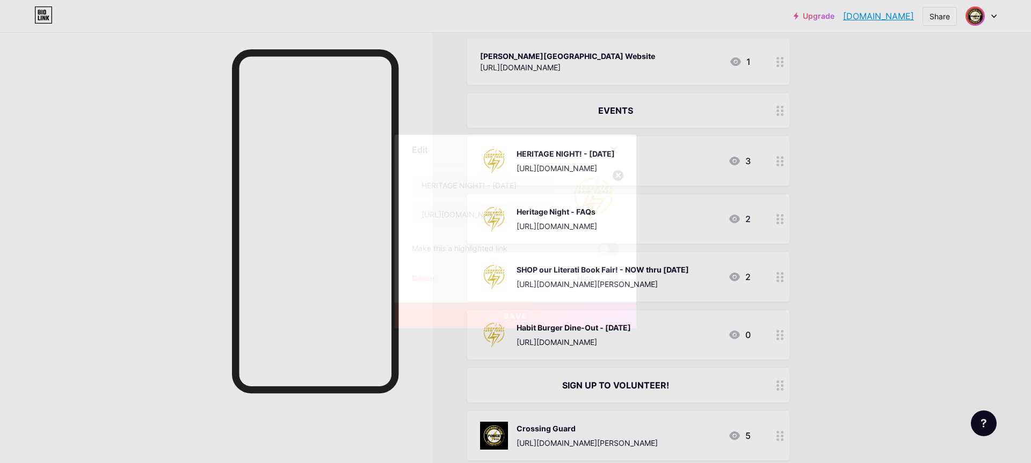
click at [593, 195] on img at bounding box center [594, 200] width 52 height 52
click at [615, 177] on circle at bounding box center [618, 176] width 12 height 12
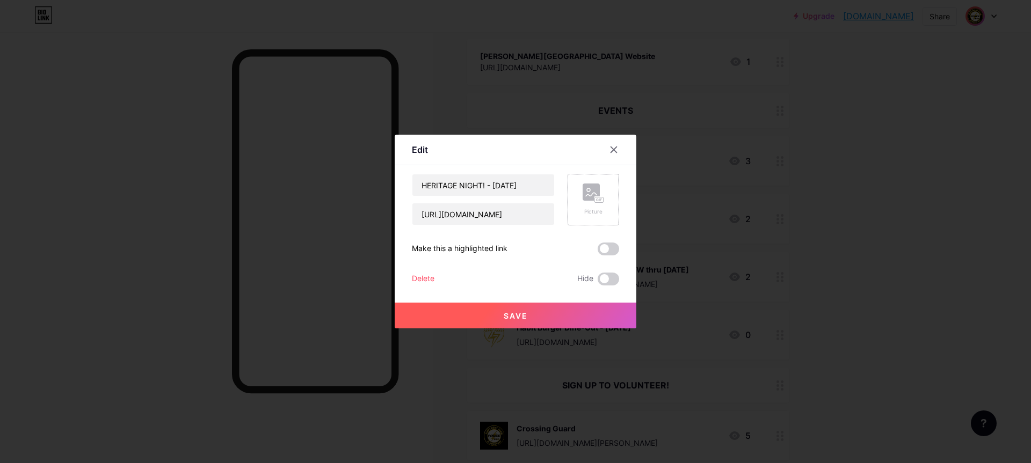
click at [584, 195] on rect at bounding box center [591, 192] width 17 height 17
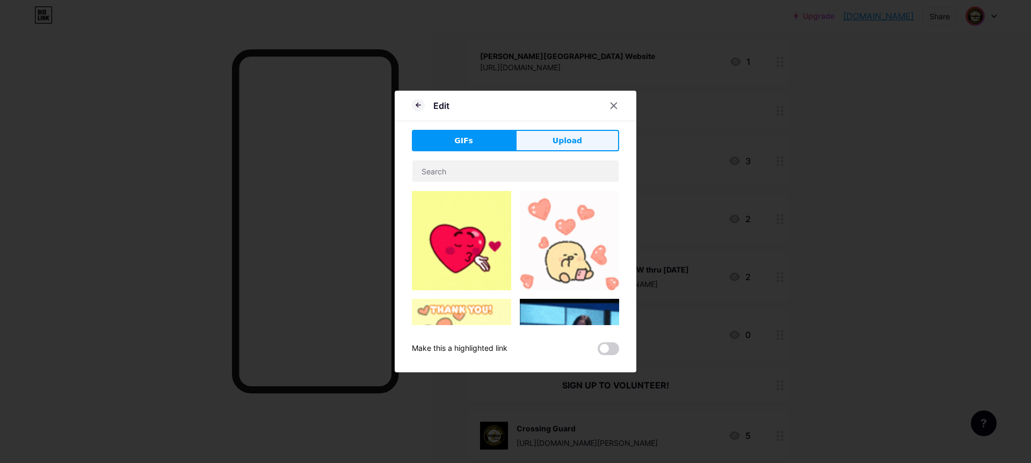
click at [578, 135] on span "Upload" at bounding box center [568, 140] width 30 height 11
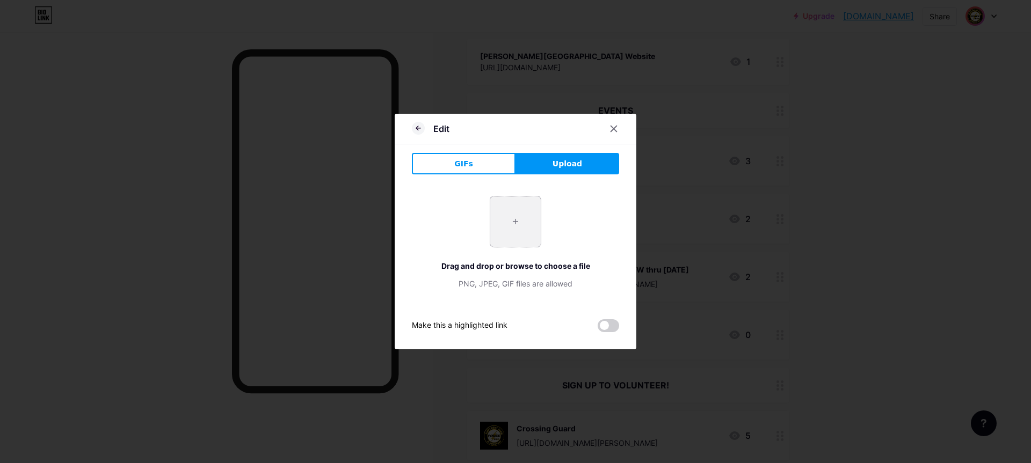
click at [530, 208] on input "file" at bounding box center [515, 222] width 50 height 50
click at [512, 221] on input "file" at bounding box center [515, 222] width 50 height 50
type input "C:\fakepath\Copy of Fiddyment Logo NEW 1 (1).pdf"
click at [516, 231] on input "file" at bounding box center [515, 222] width 50 height 50
click at [418, 129] on icon at bounding box center [417, 128] width 2 height 4
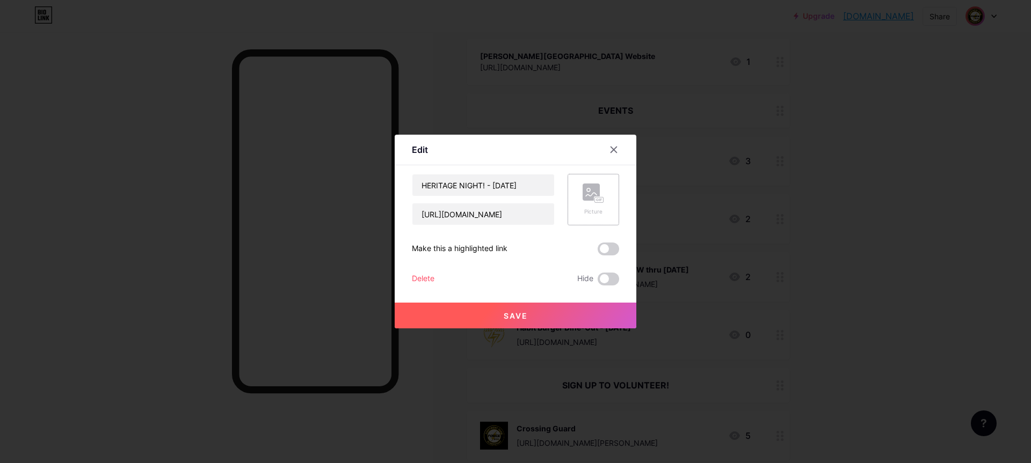
click at [584, 195] on rect at bounding box center [591, 192] width 17 height 17
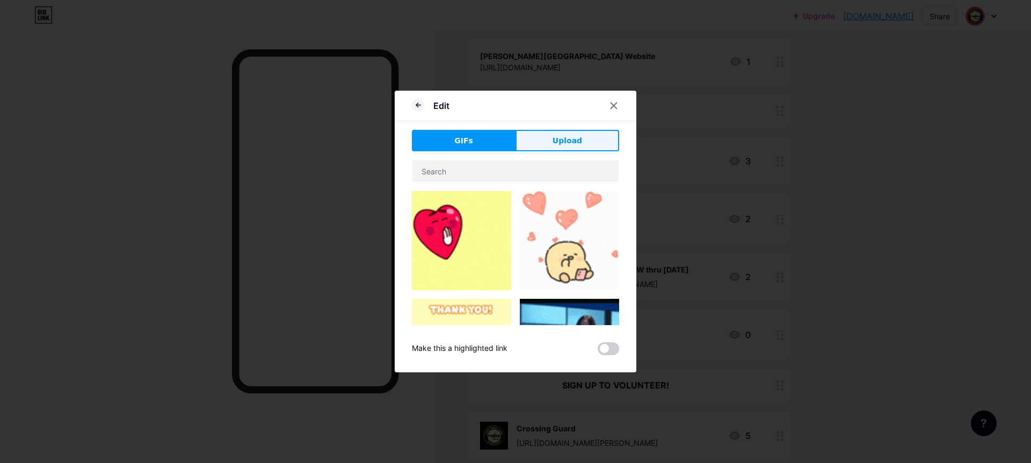
click at [560, 140] on span "Upload" at bounding box center [568, 140] width 30 height 11
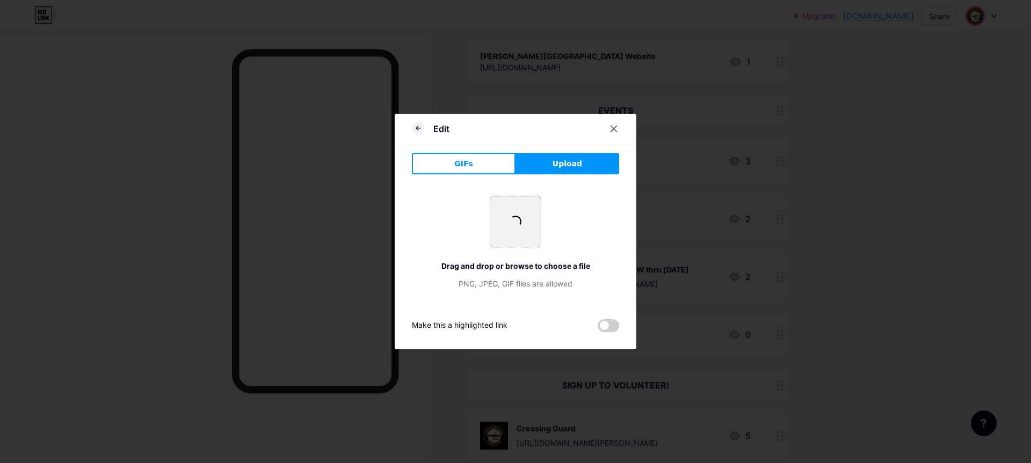
click at [516, 228] on span at bounding box center [516, 222] width 12 height 12
click at [423, 127] on icon at bounding box center [418, 128] width 13 height 13
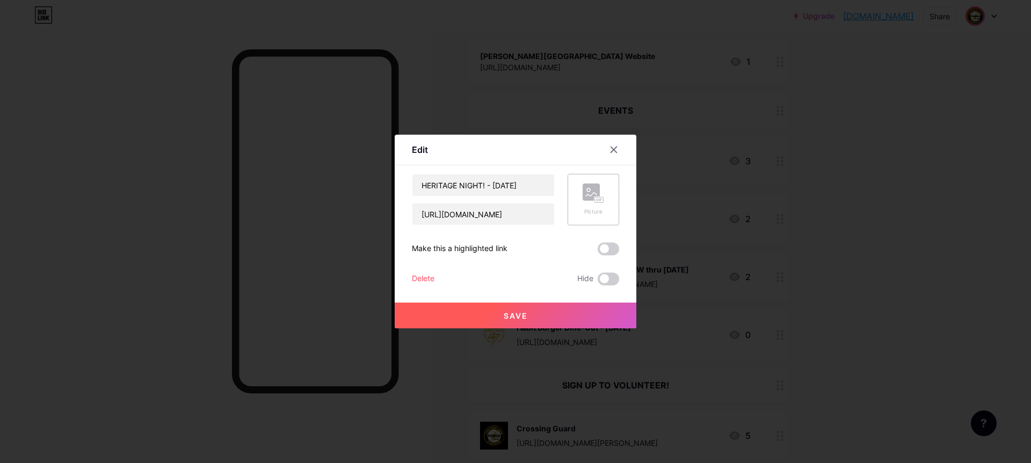
click at [584, 195] on rect at bounding box center [591, 192] width 17 height 17
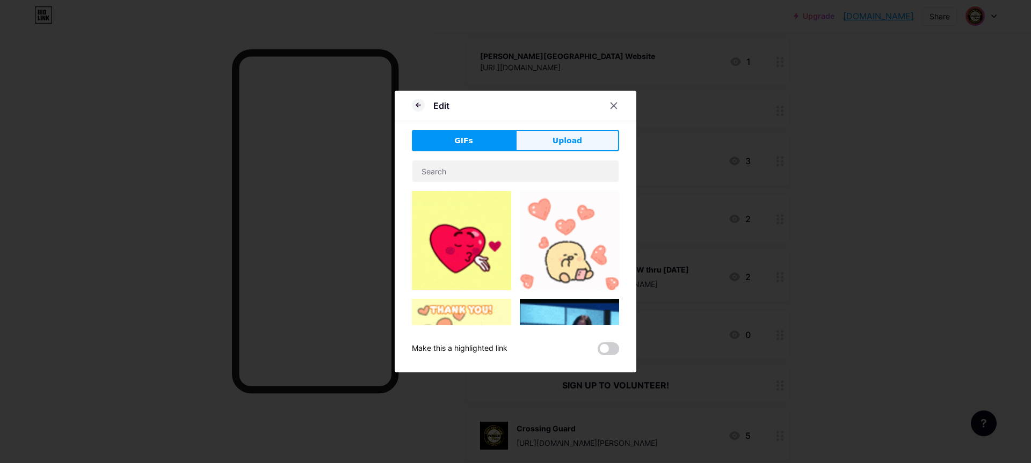
click at [567, 139] on span "Upload" at bounding box center [568, 140] width 30 height 11
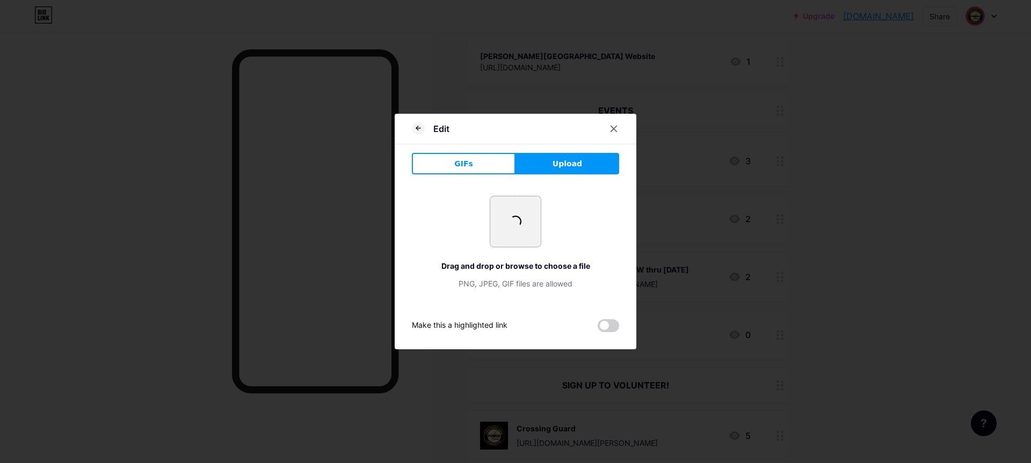
click at [517, 223] on span at bounding box center [516, 222] width 12 height 12
click at [608, 126] on div at bounding box center [613, 128] width 19 height 19
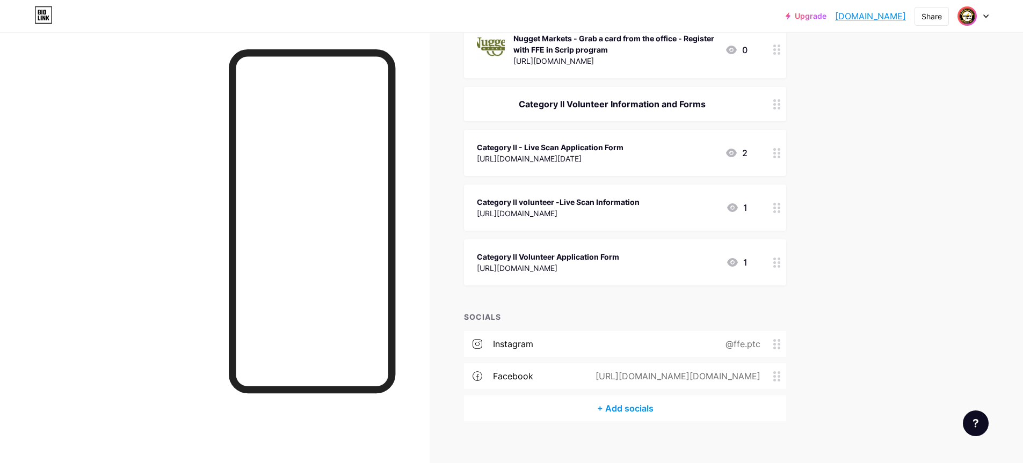
scroll to position [1473, 0]
